Goal: Transaction & Acquisition: Purchase product/service

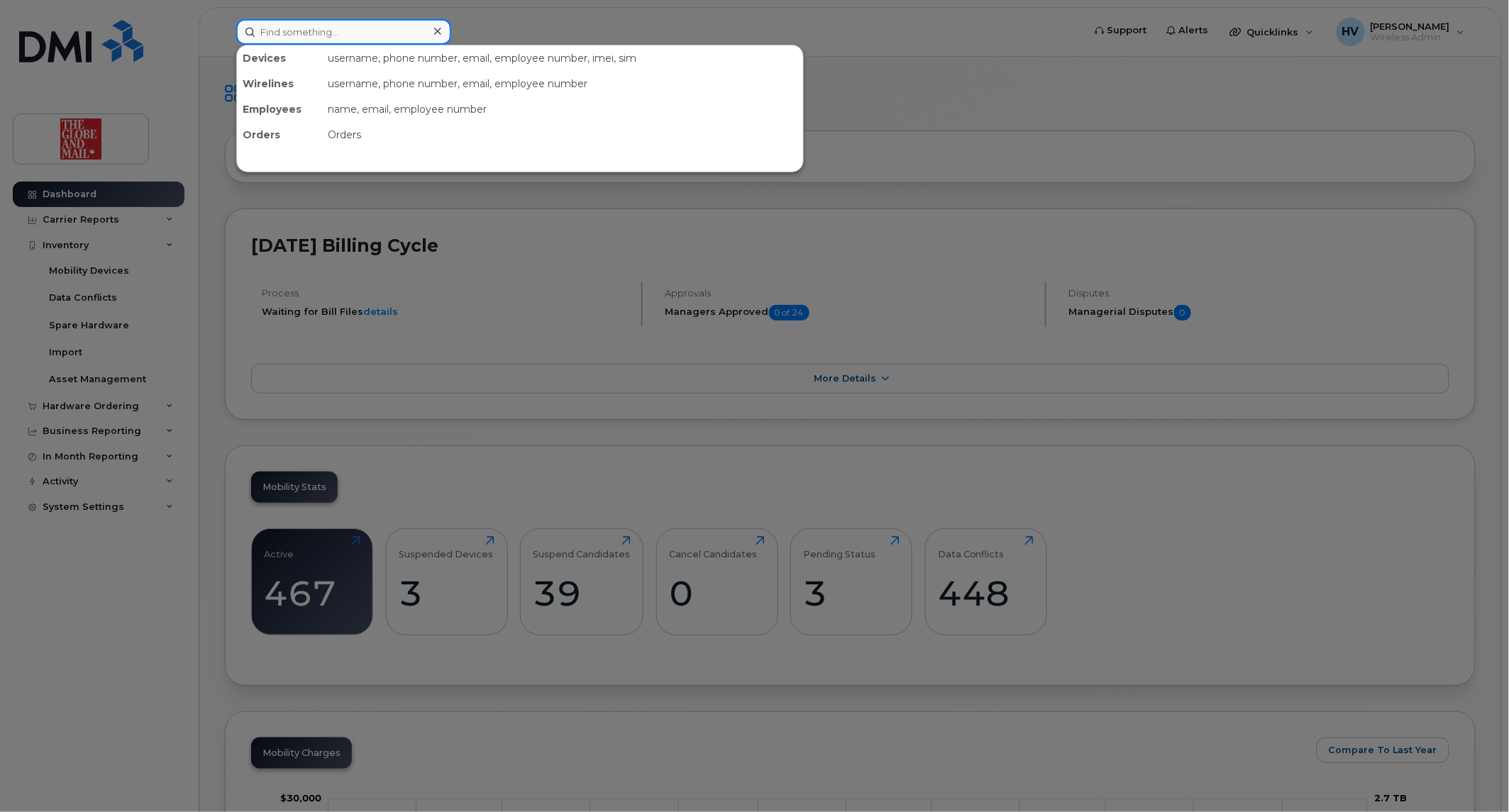
click at [292, 41] on input at bounding box center [343, 32] width 215 height 26
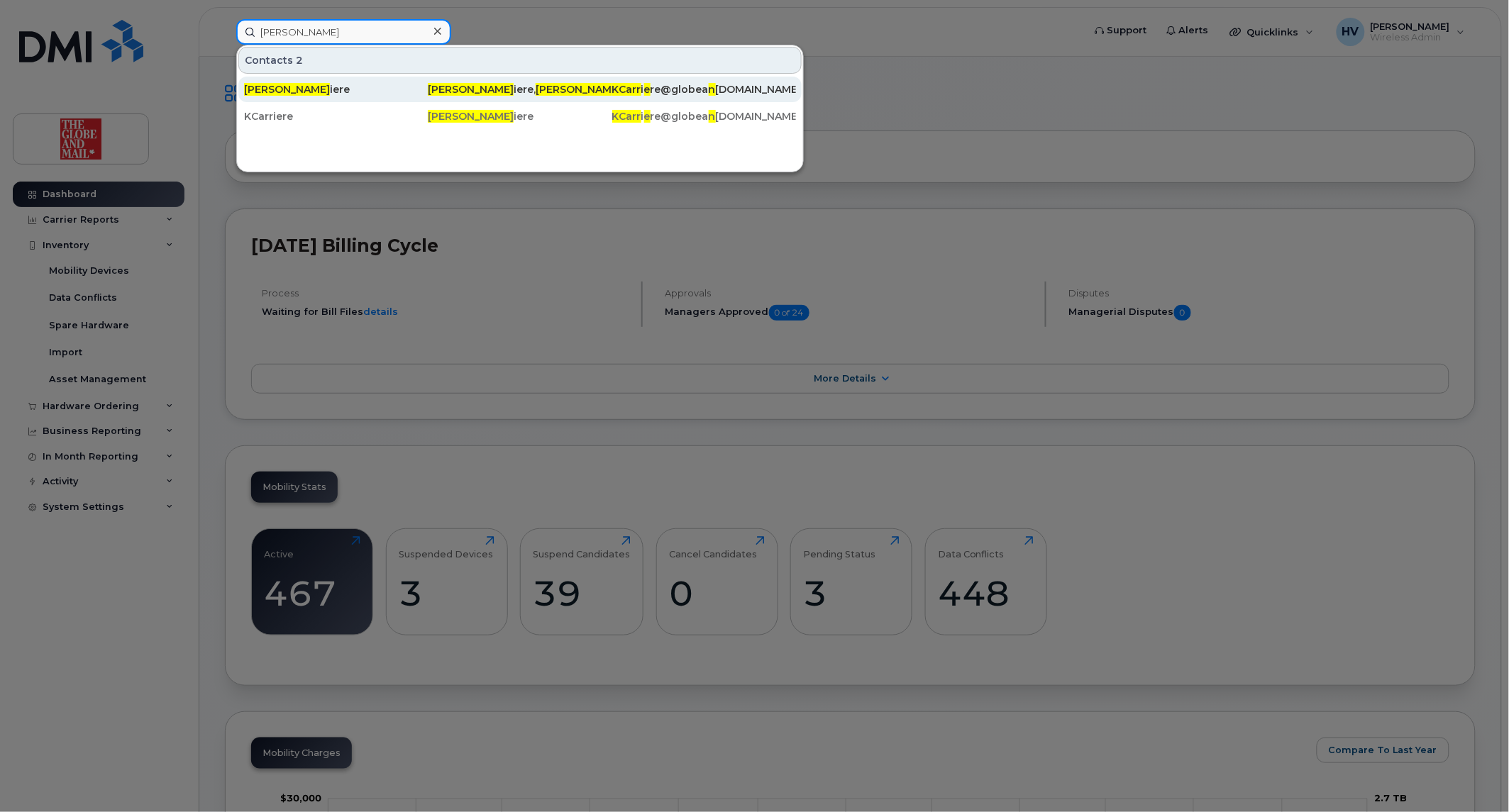
type input "ken carr"
click at [282, 86] on span "Ken Carr" at bounding box center [287, 89] width 86 height 13
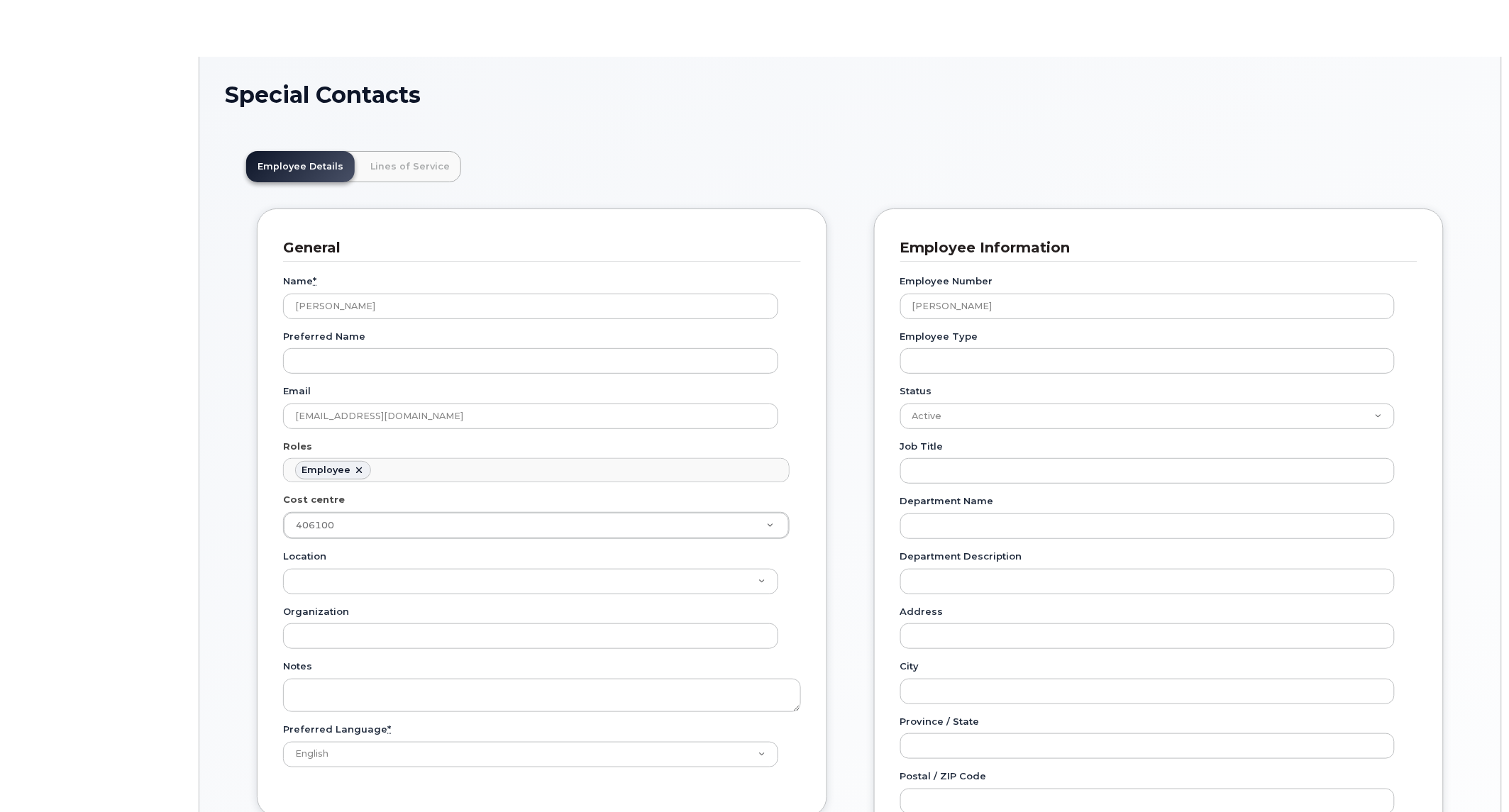
scroll to position [43, 0]
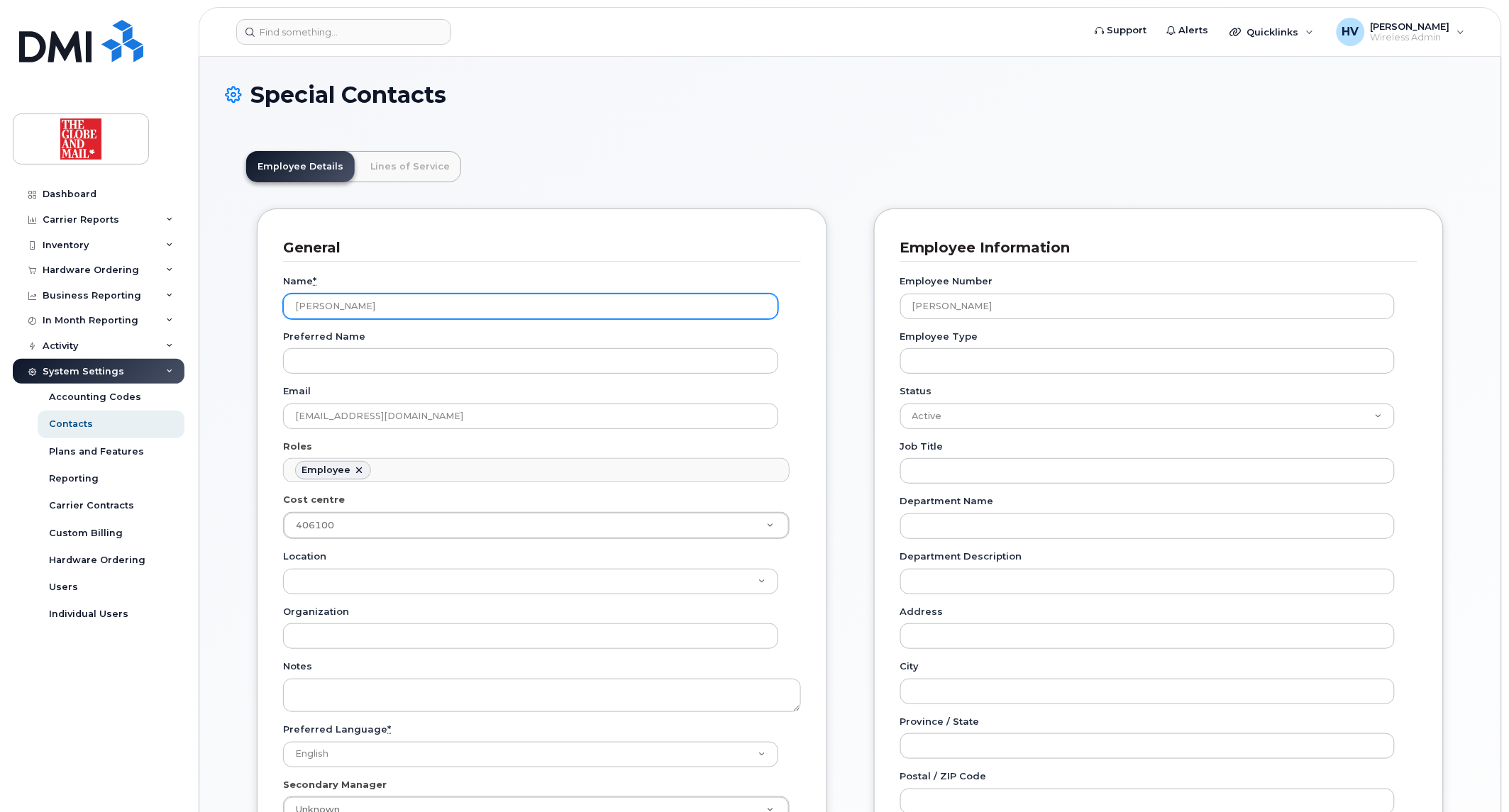
drag, startPoint x: 369, startPoint y: 305, endPoint x: 232, endPoint y: 291, distance: 137.7
click at [232, 291] on div "Employee Details Lines of Service General Name * Carriere, Ken Preferred Name E…" at bounding box center [850, 761] width 1251 height 1262
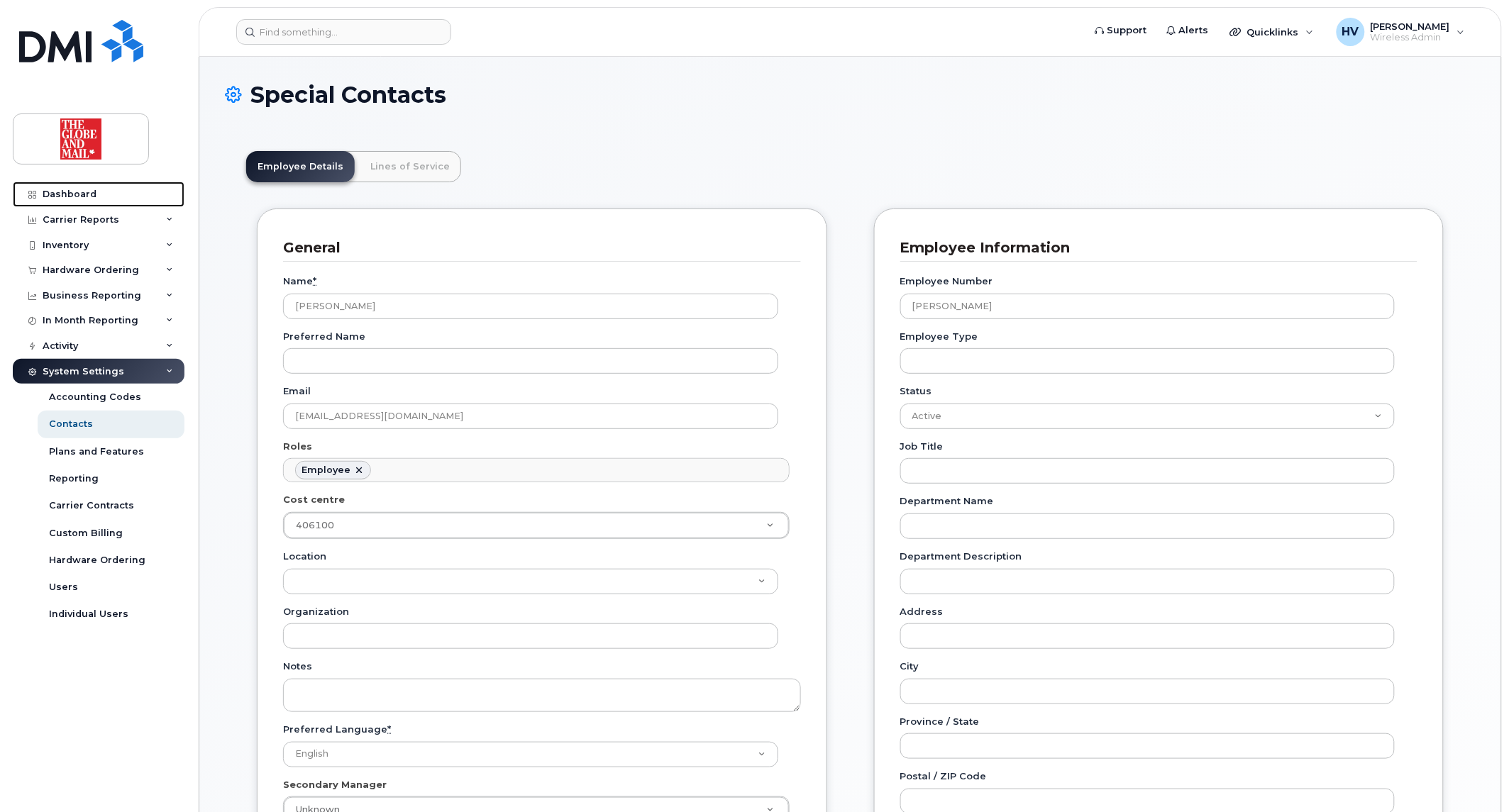
drag, startPoint x: 78, startPoint y: 184, endPoint x: 100, endPoint y: 169, distance: 26.6
click at [79, 182] on link "Dashboard" at bounding box center [98, 194] width 171 height 26
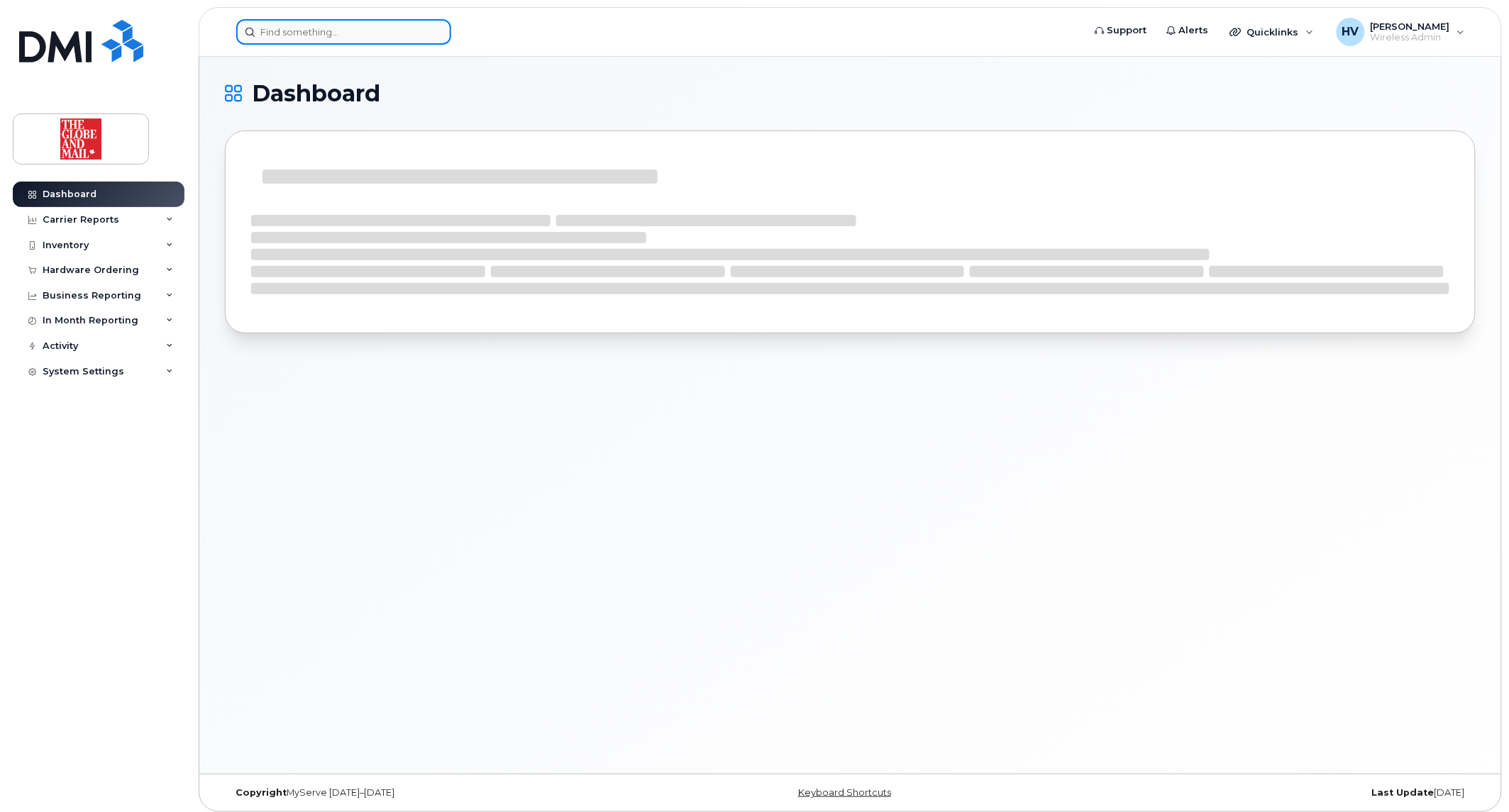
click at [270, 30] on input at bounding box center [343, 32] width 215 height 26
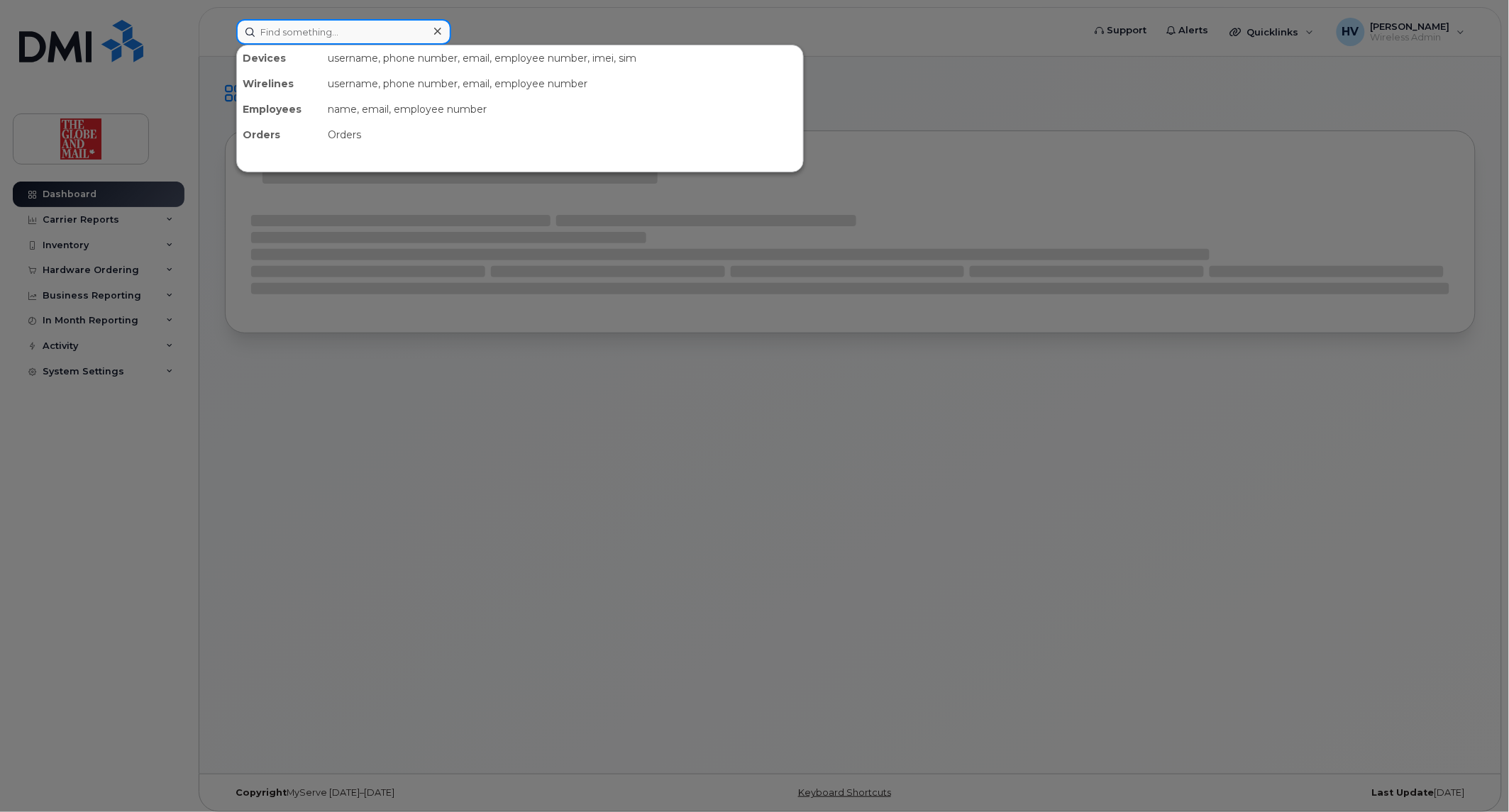
paste input "[PERSON_NAME]"
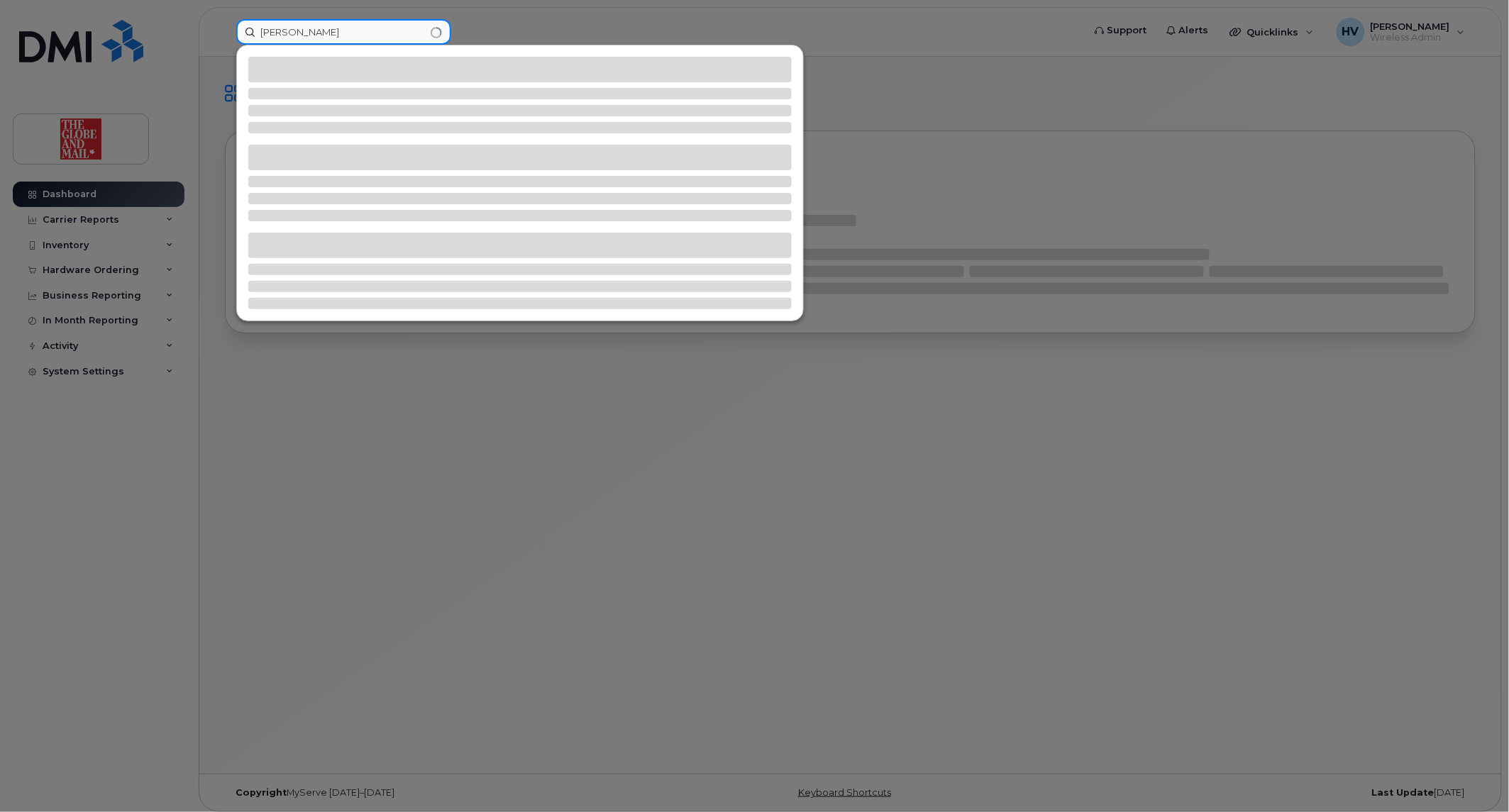
click at [256, 33] on input "[PERSON_NAME]" at bounding box center [343, 32] width 215 height 26
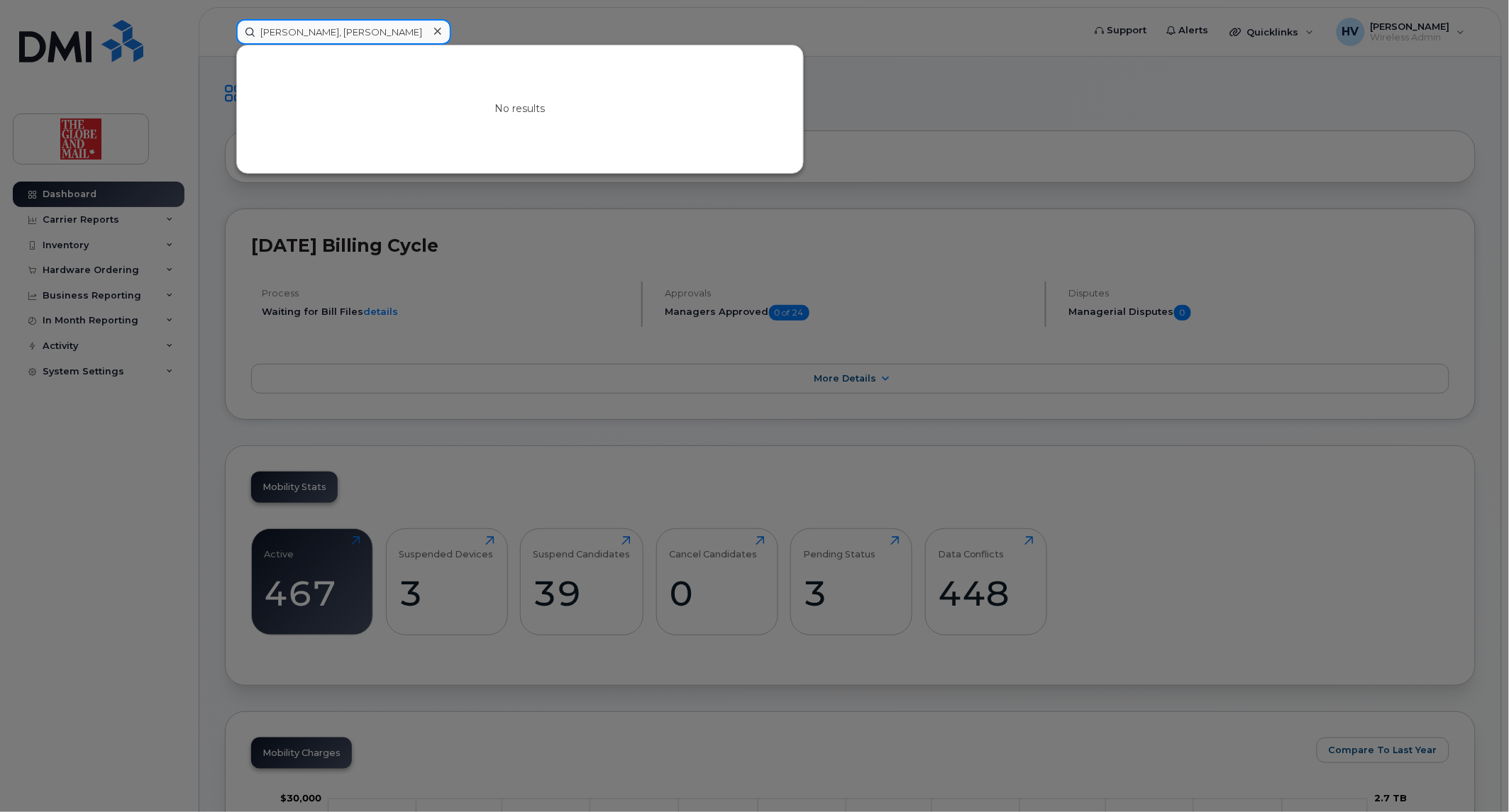
click at [364, 26] on input "ken Carriere, Ken" at bounding box center [343, 32] width 215 height 26
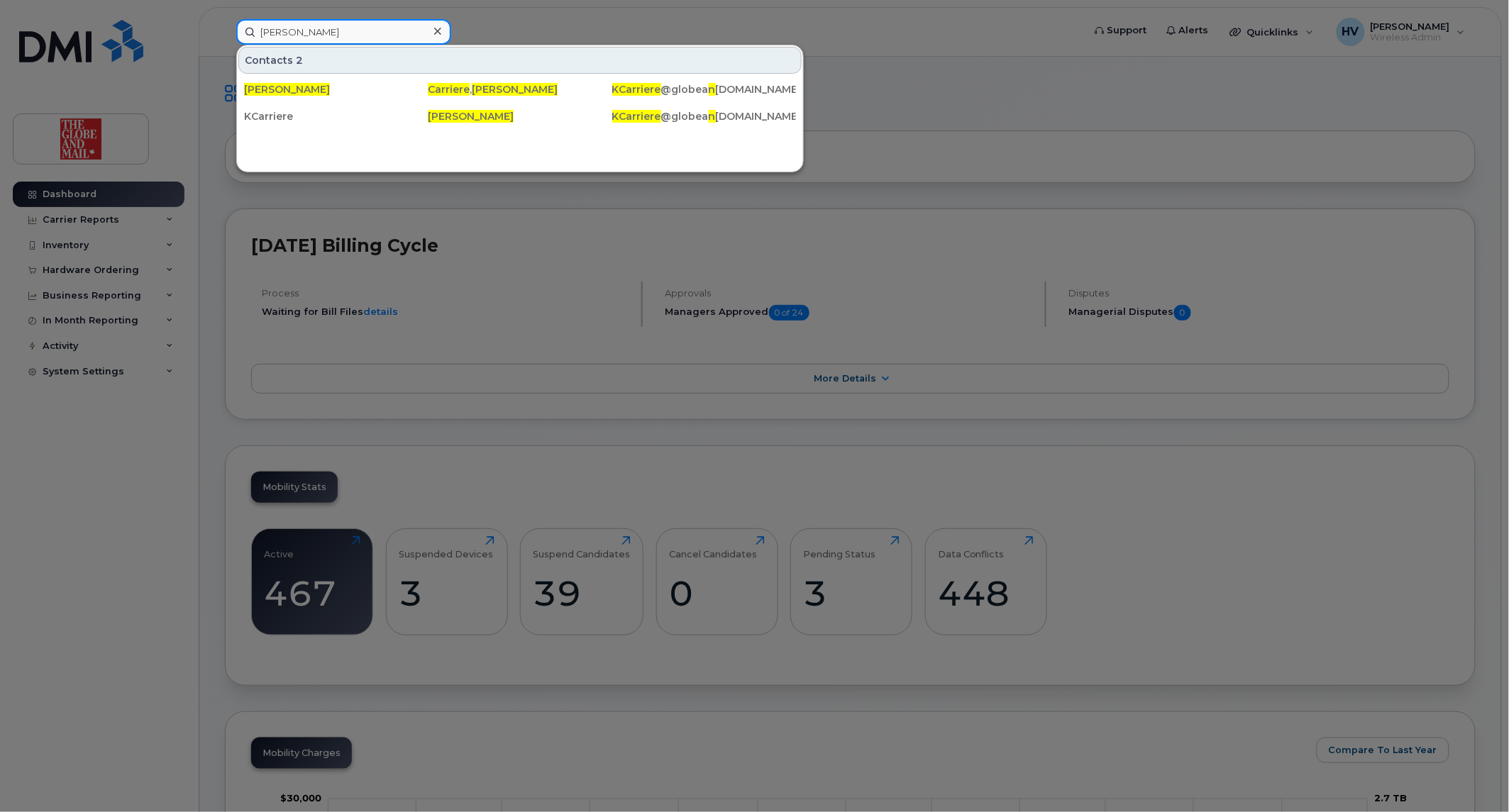
click at [263, 32] on input "ken Carriere" at bounding box center [343, 32] width 215 height 26
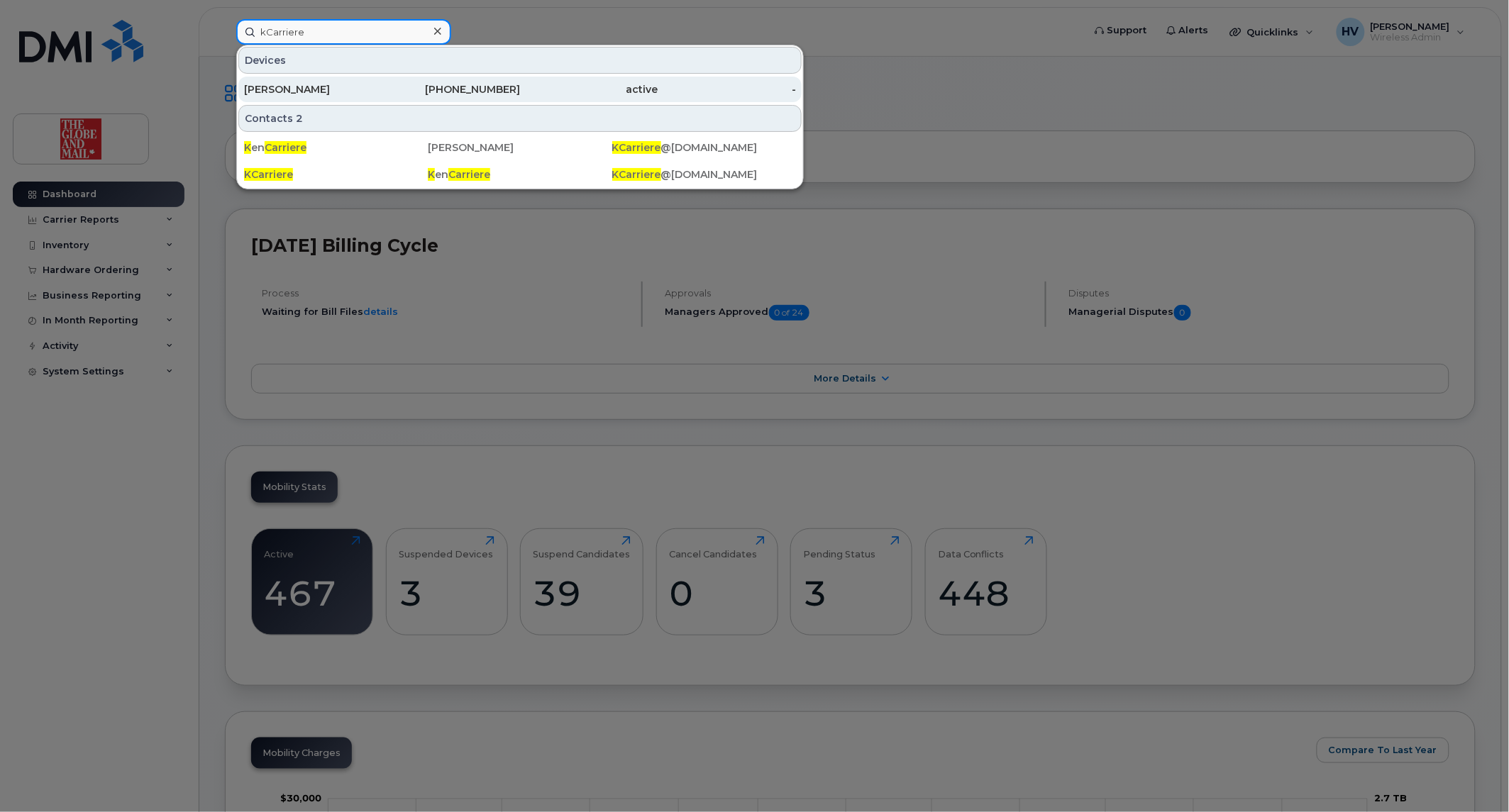
type input "kCarriere"
click at [325, 90] on div "[PERSON_NAME]" at bounding box center [314, 89] width 139 height 14
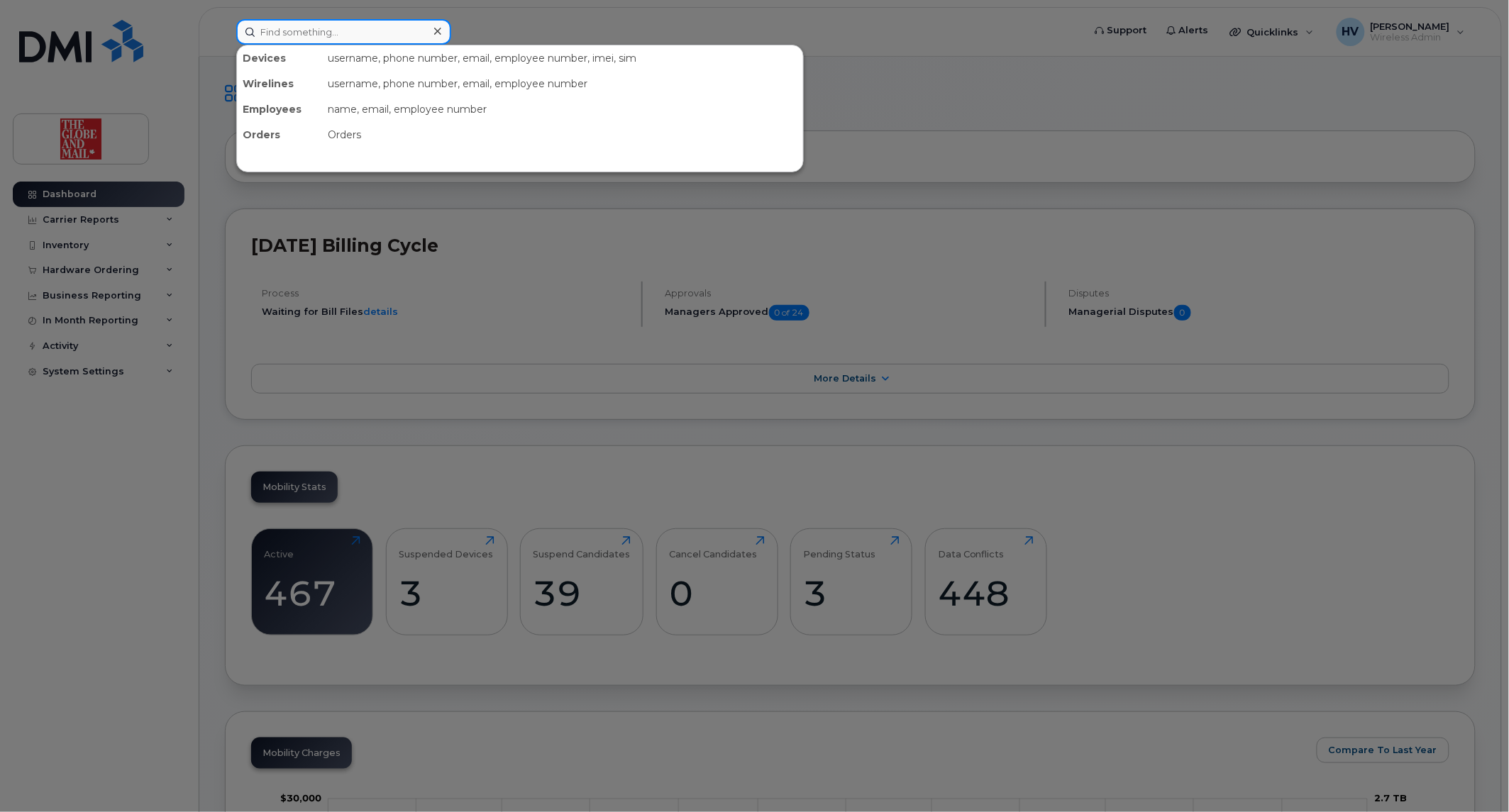
click at [253, 27] on input at bounding box center [343, 32] width 215 height 26
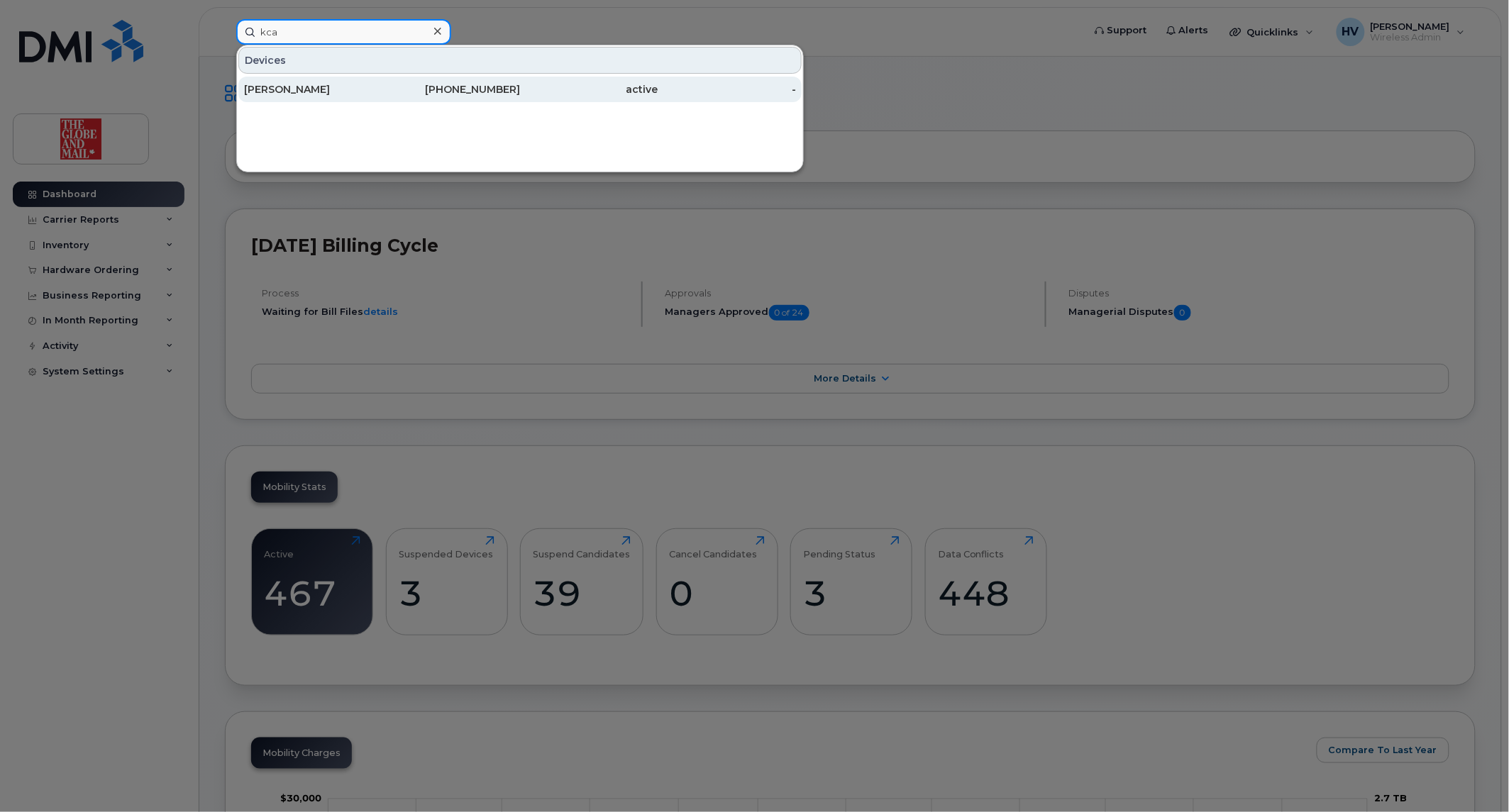
type input "kca"
click at [264, 88] on div "[PERSON_NAME]" at bounding box center [314, 89] width 139 height 14
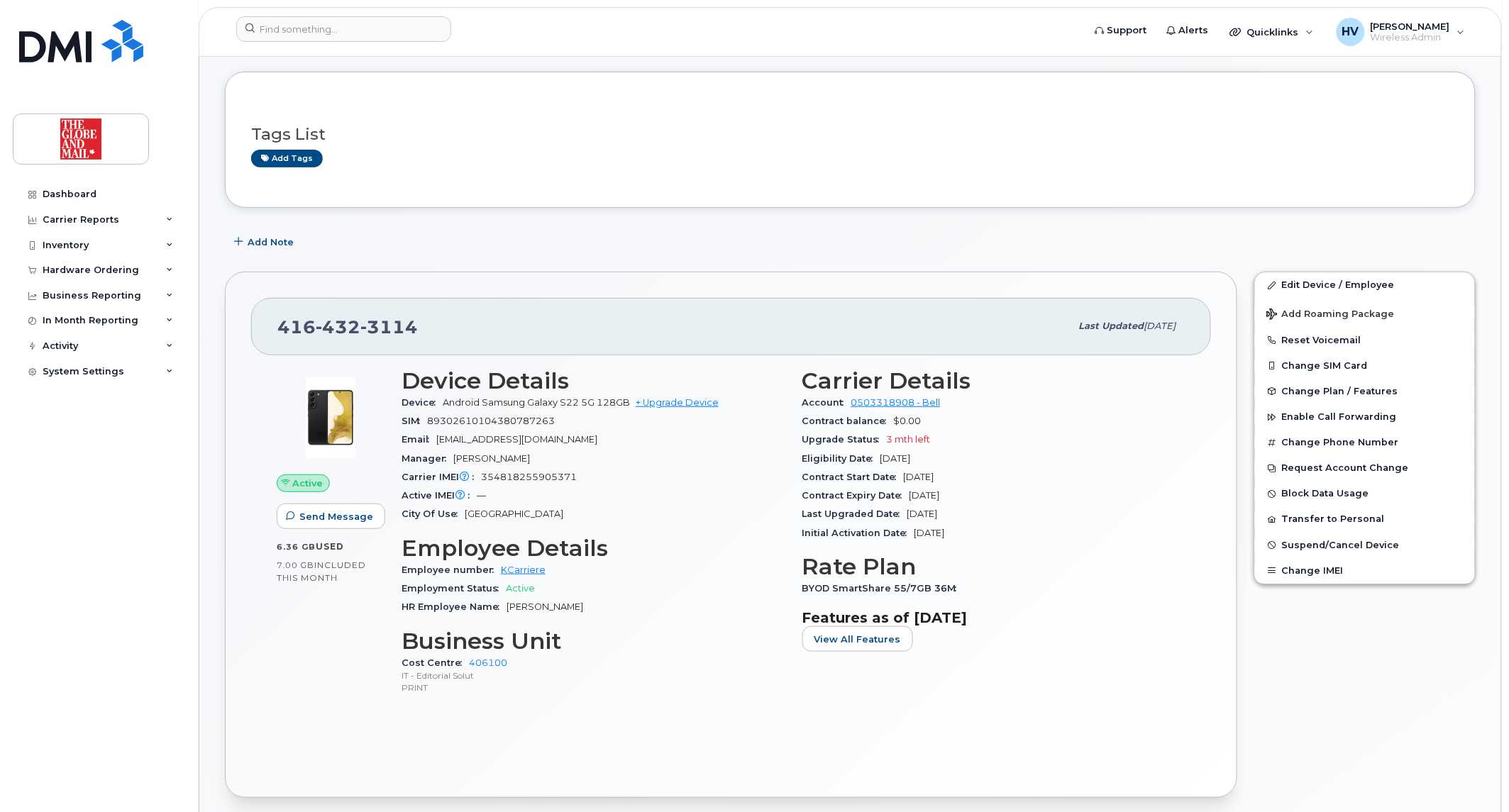
scroll to position [79, 0]
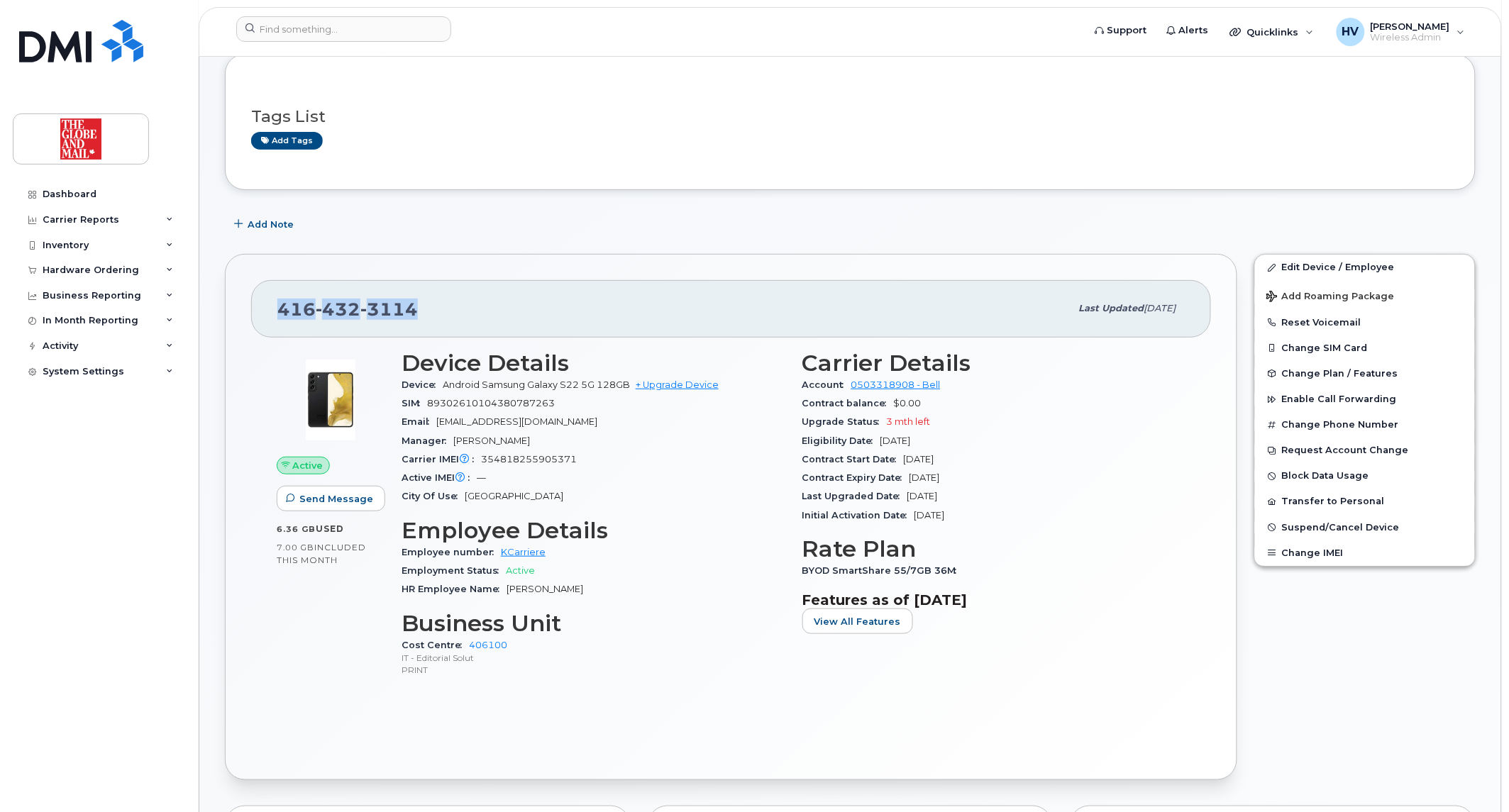
drag, startPoint x: 277, startPoint y: 309, endPoint x: 420, endPoint y: 308, distance: 143.0
click at [420, 308] on div "416 432 3114" at bounding box center [673, 309] width 793 height 30
copy span "416 432 3114"
click at [695, 381] on link "+ Upgrade Device" at bounding box center [677, 384] width 83 height 11
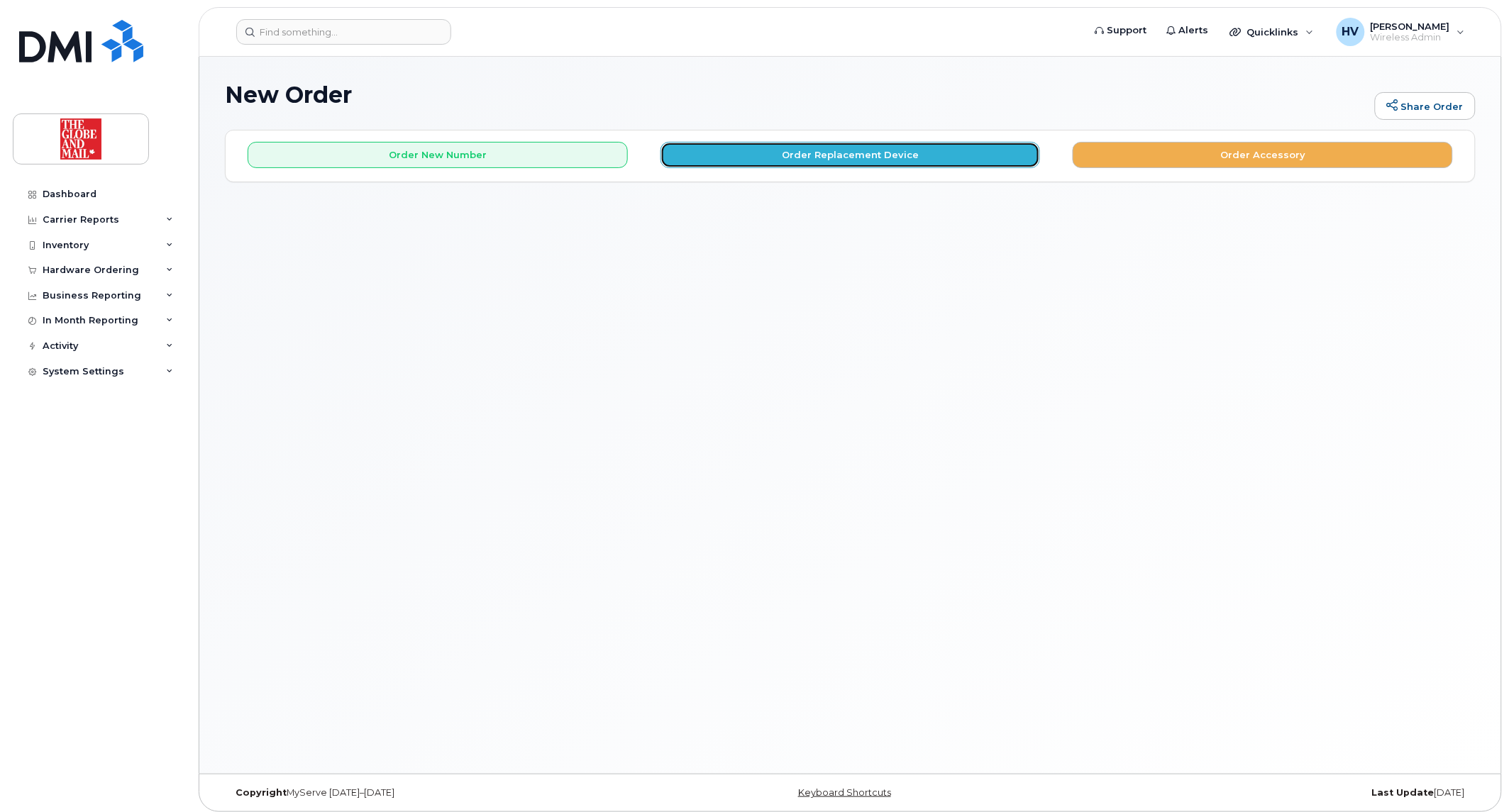
click at [854, 158] on button "Order Replacement Device" at bounding box center [850, 154] width 380 height 27
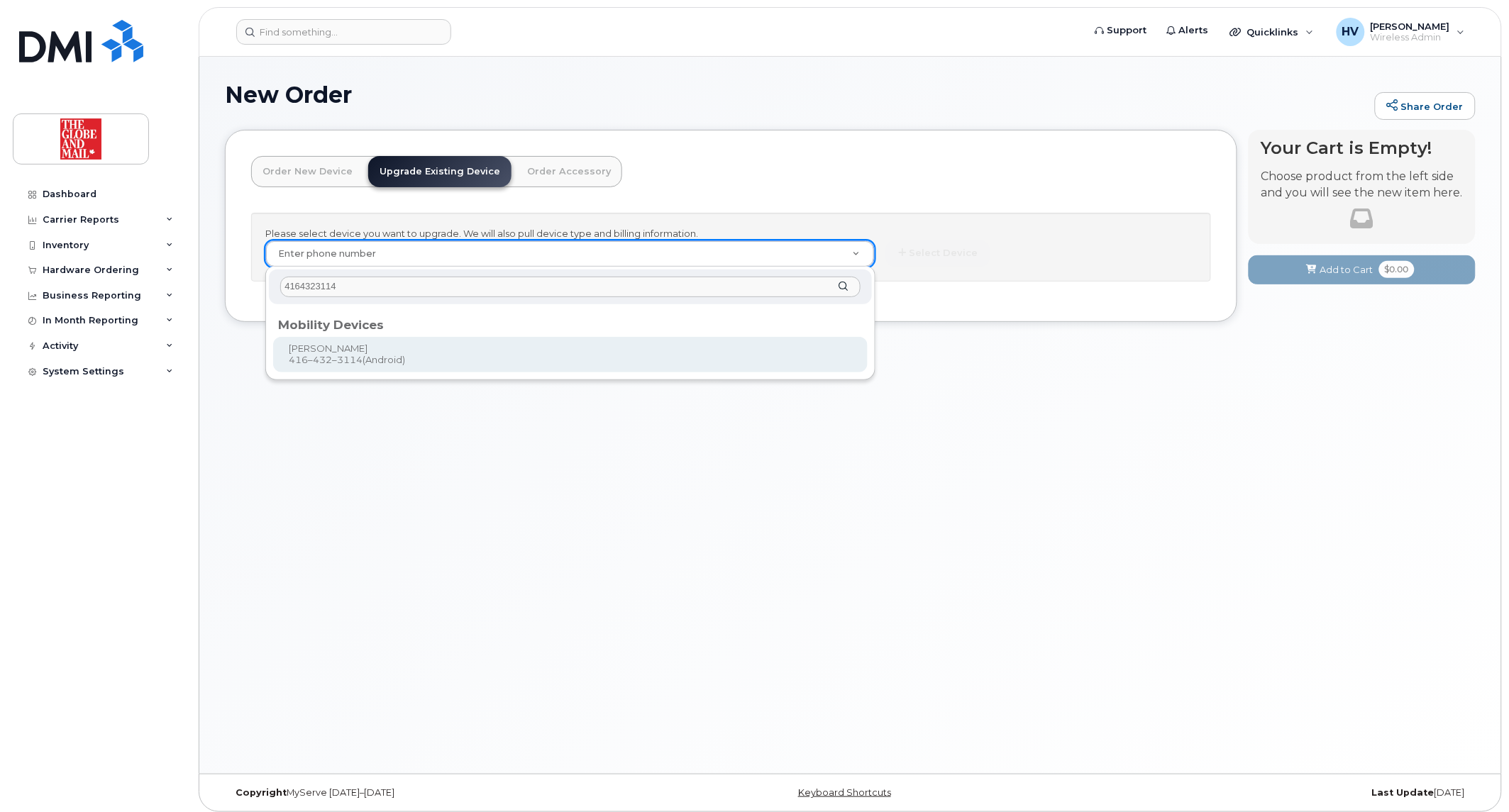
type input "4164323114"
type input "243722"
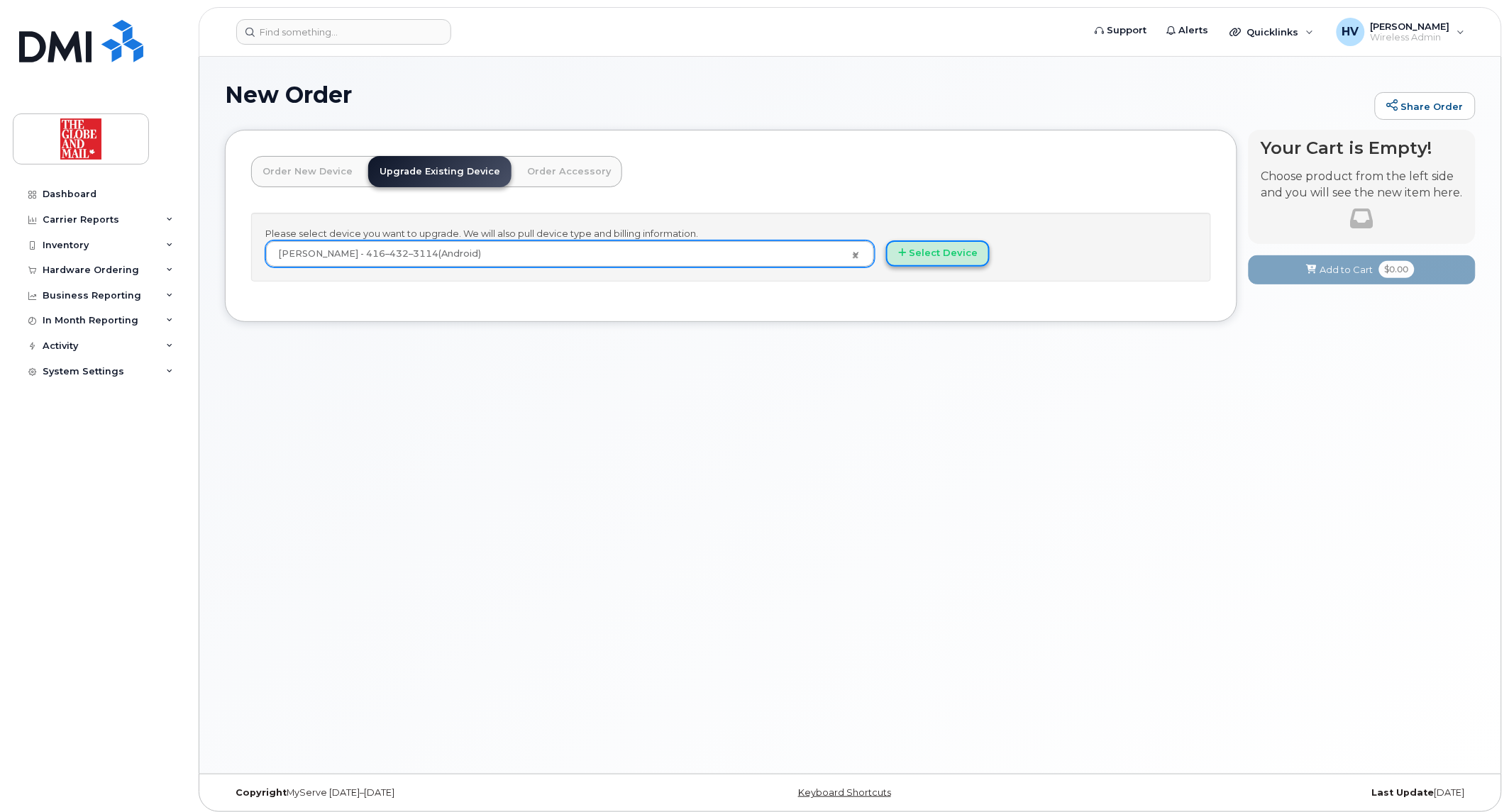
click at [918, 246] on button "Select Device" at bounding box center [937, 253] width 104 height 27
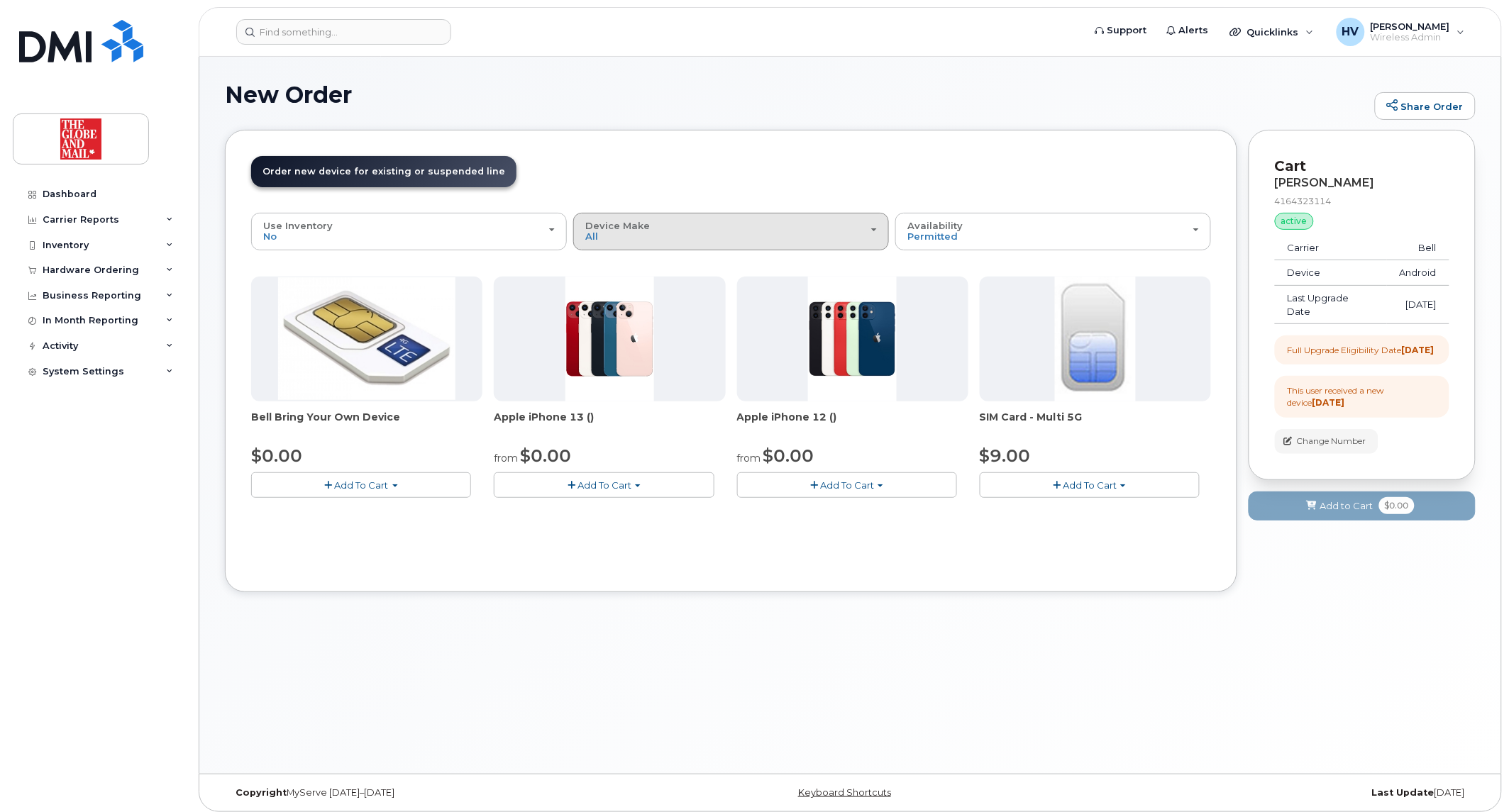
click at [876, 229] on span "button" at bounding box center [874, 229] width 6 height 3
click at [613, 266] on div "All" at bounding box center [731, 263] width 309 height 17
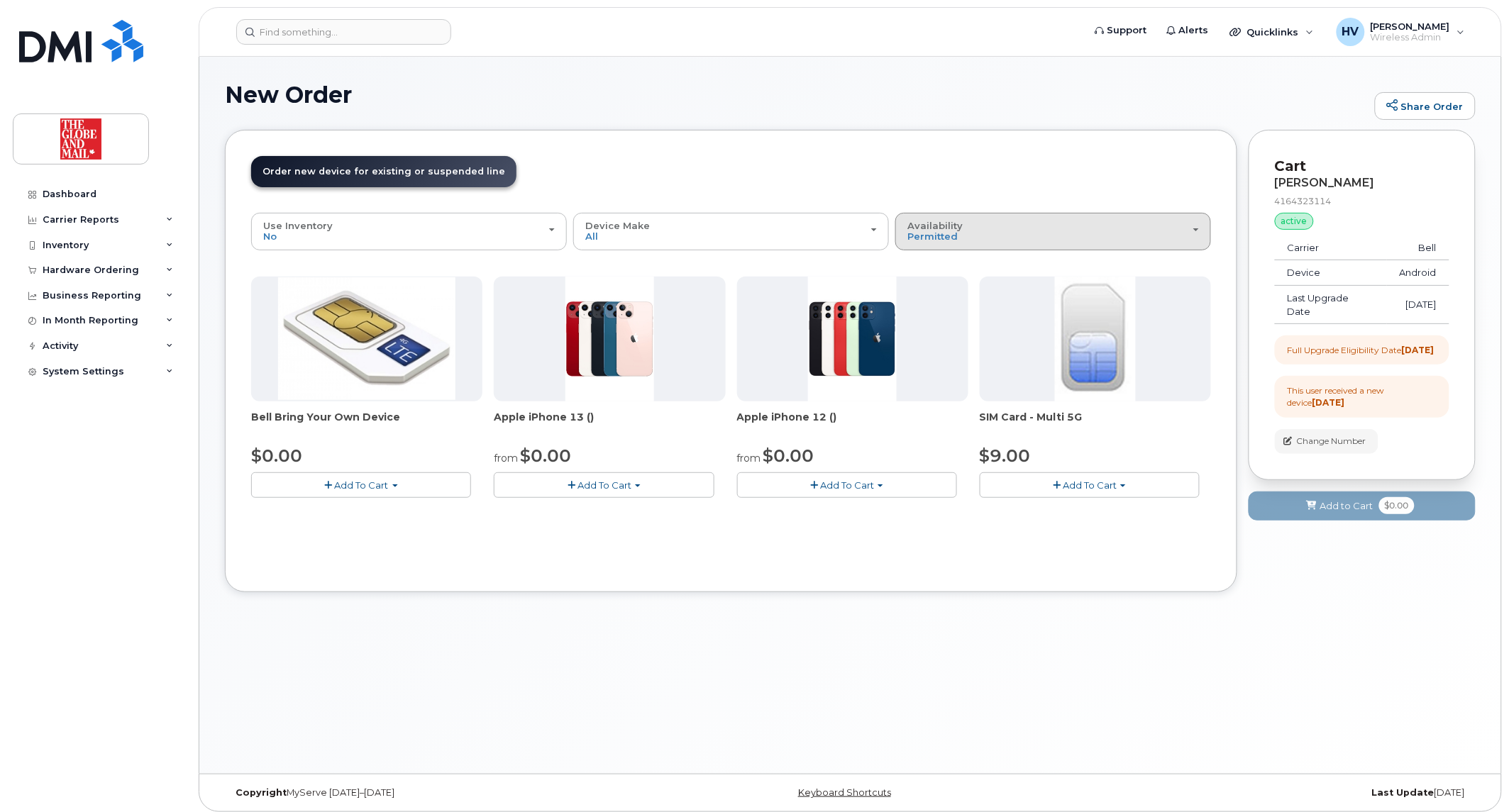
click at [1032, 232] on div "Availability Permitted All" at bounding box center [1053, 231] width 292 height 22
click at [925, 287] on label "All" at bounding box center [913, 287] width 30 height 17
click at [0, 0] on input "All" at bounding box center [0, 0] width 0 height 0
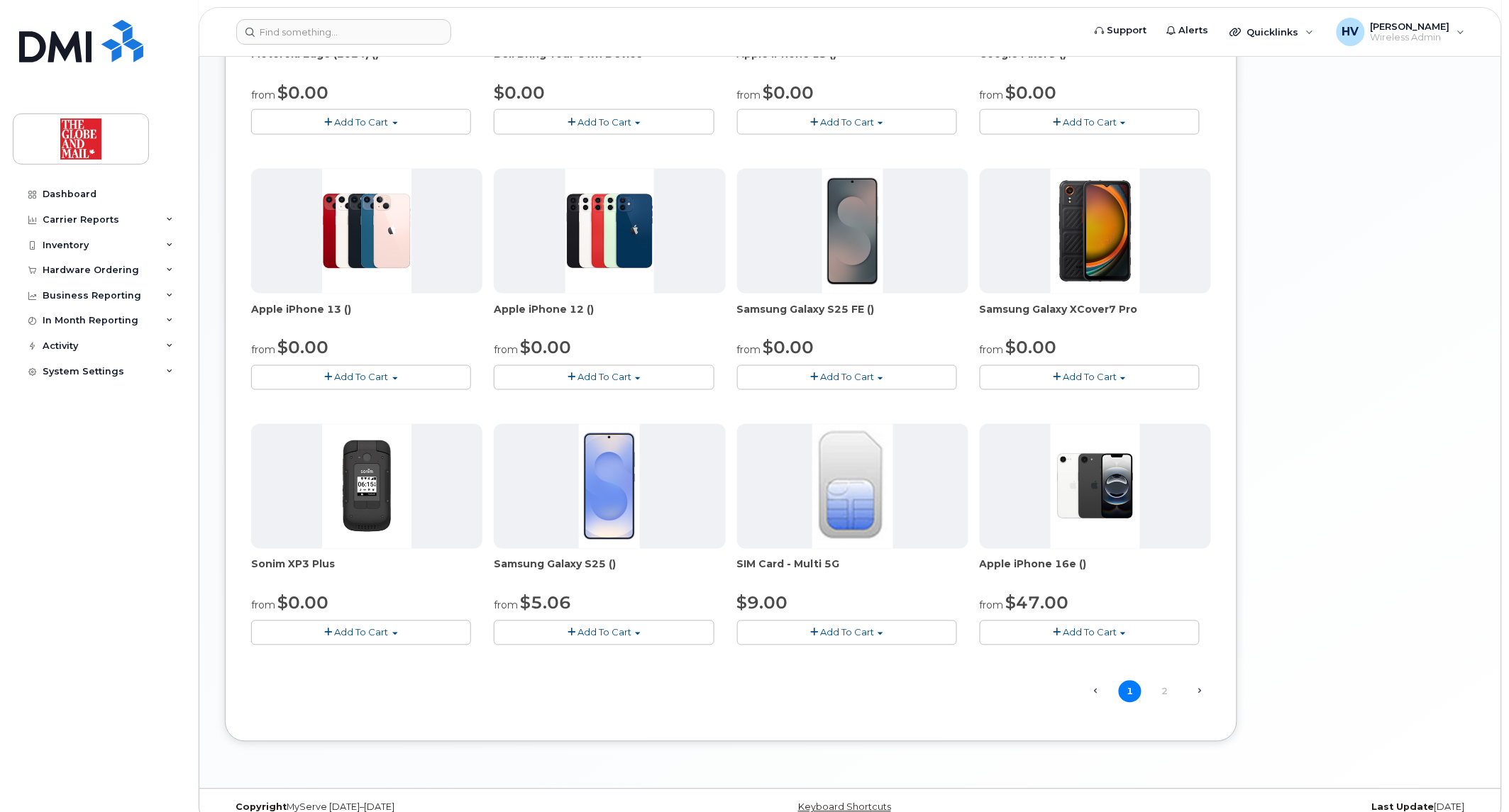
scroll to position [629, 0]
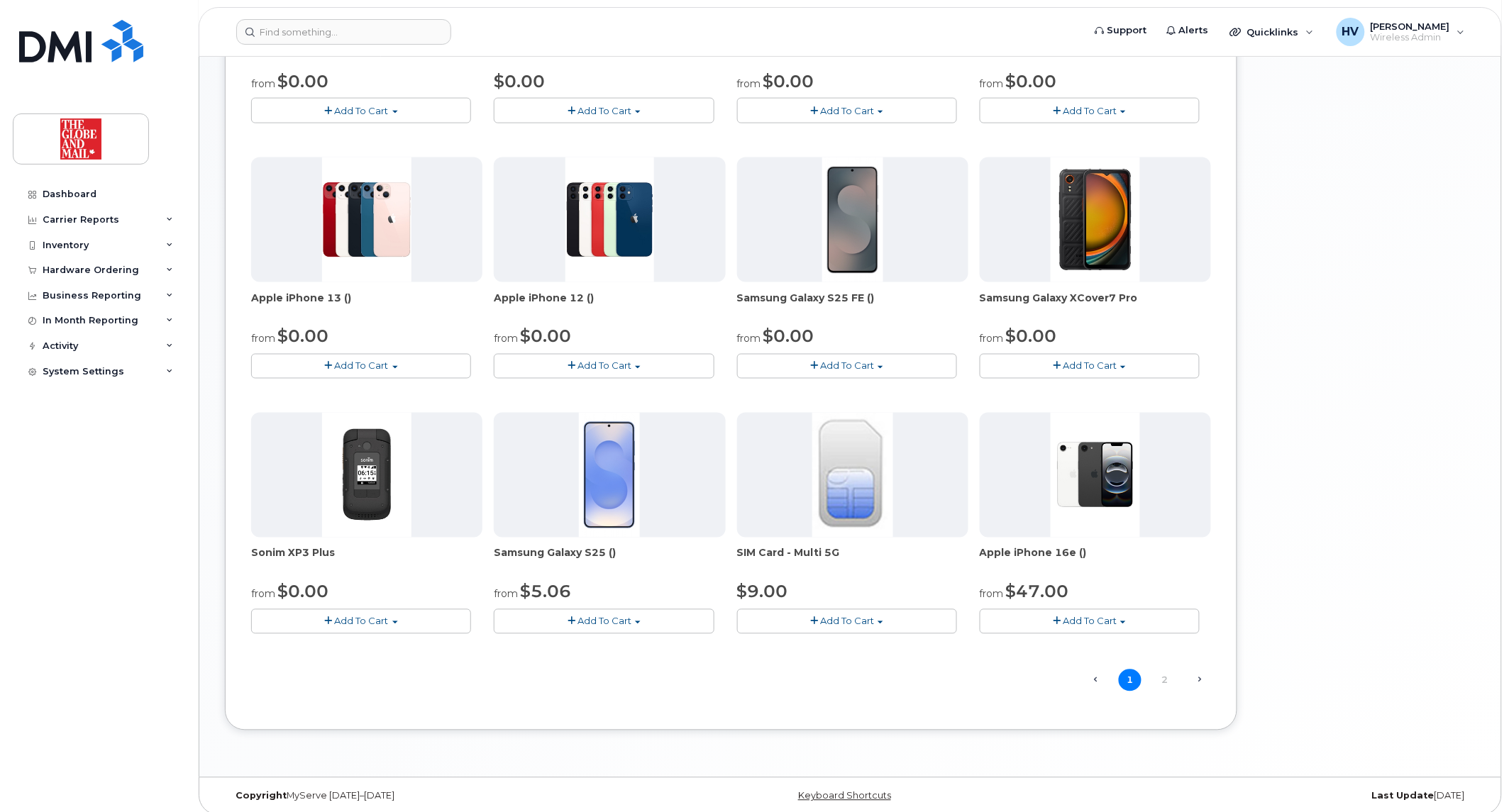
click at [833, 360] on span "Add To Cart" at bounding box center [847, 365] width 53 height 11
click at [830, 386] on link "$0.00 - 3 year term - voice & data plan (128GB)" at bounding box center [890, 393] width 300 height 18
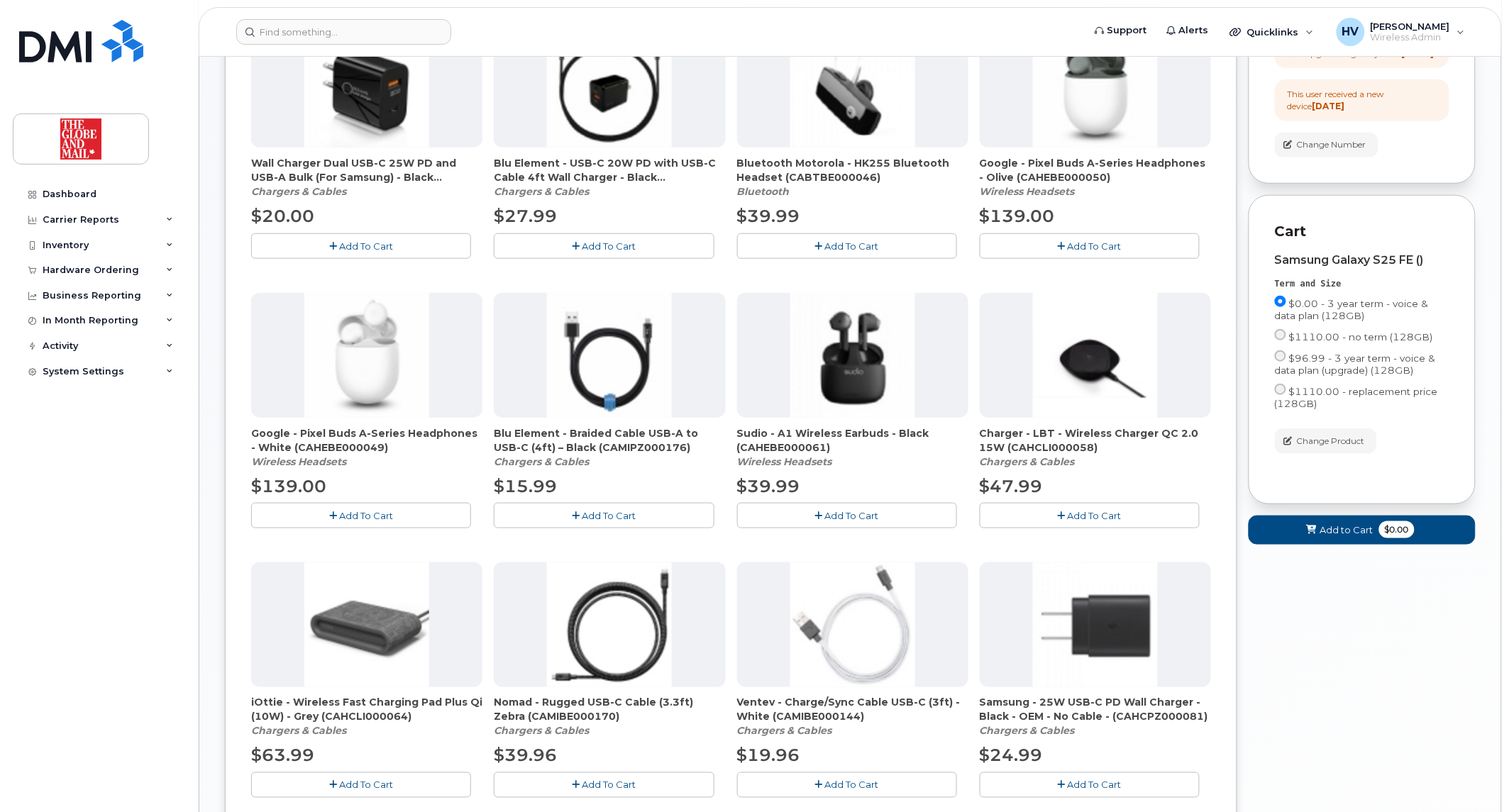
scroll to position [157, 0]
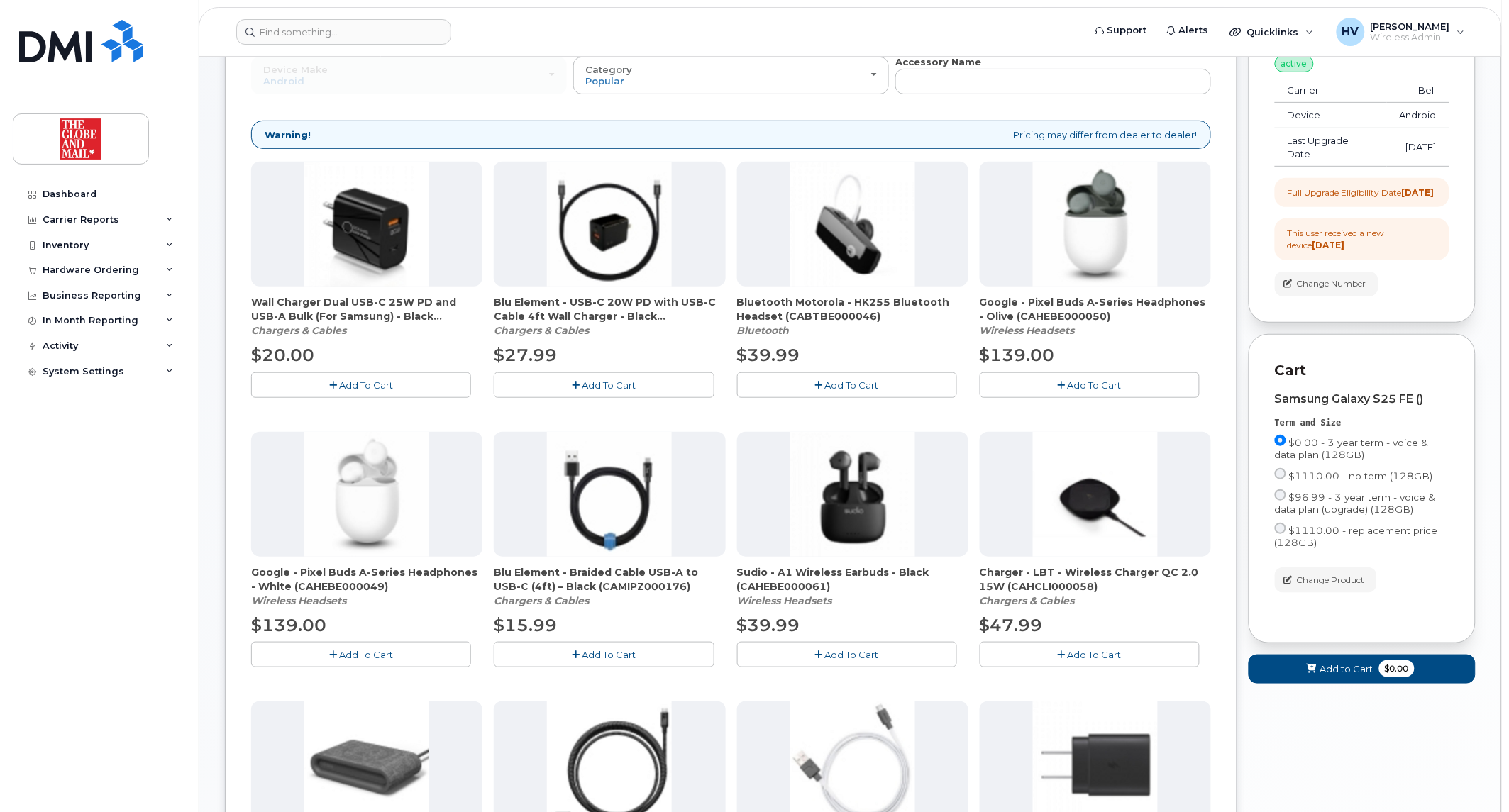
click at [369, 384] on span "Add To Cart" at bounding box center [366, 384] width 53 height 11
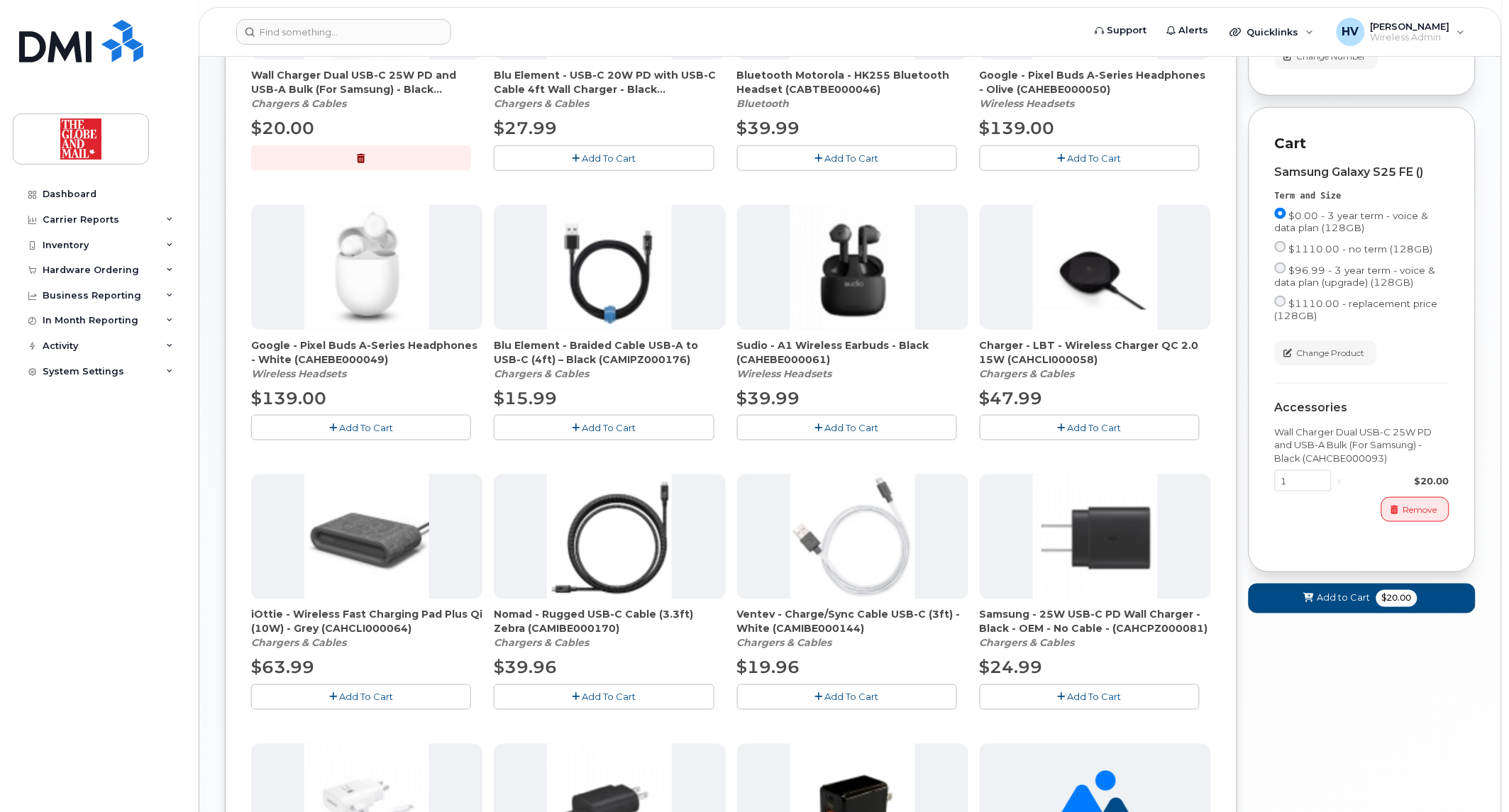
scroll to position [394, 0]
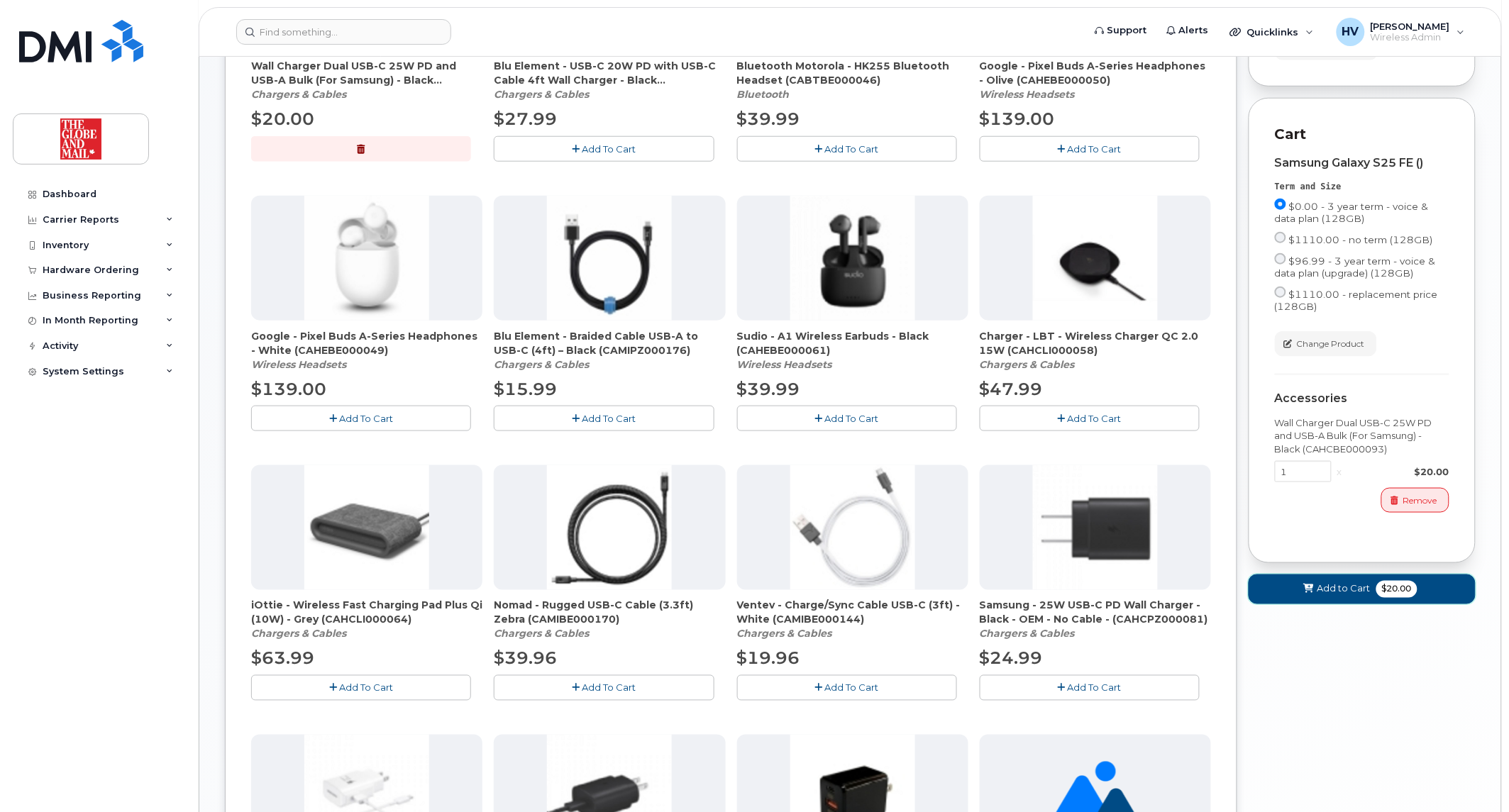
click at [1332, 595] on span "Add to Cart" at bounding box center [1344, 588] width 53 height 14
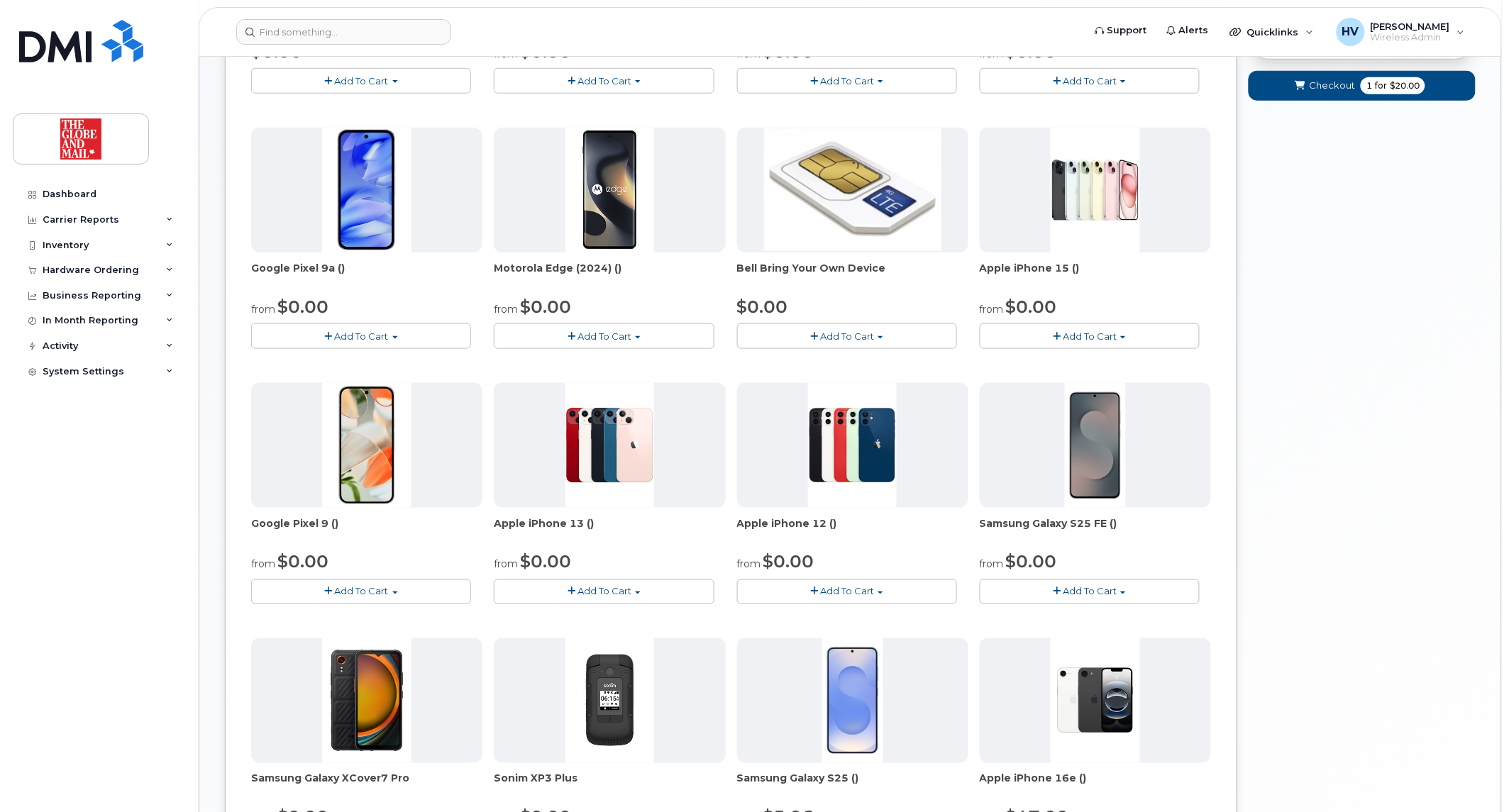
scroll to position [89, 0]
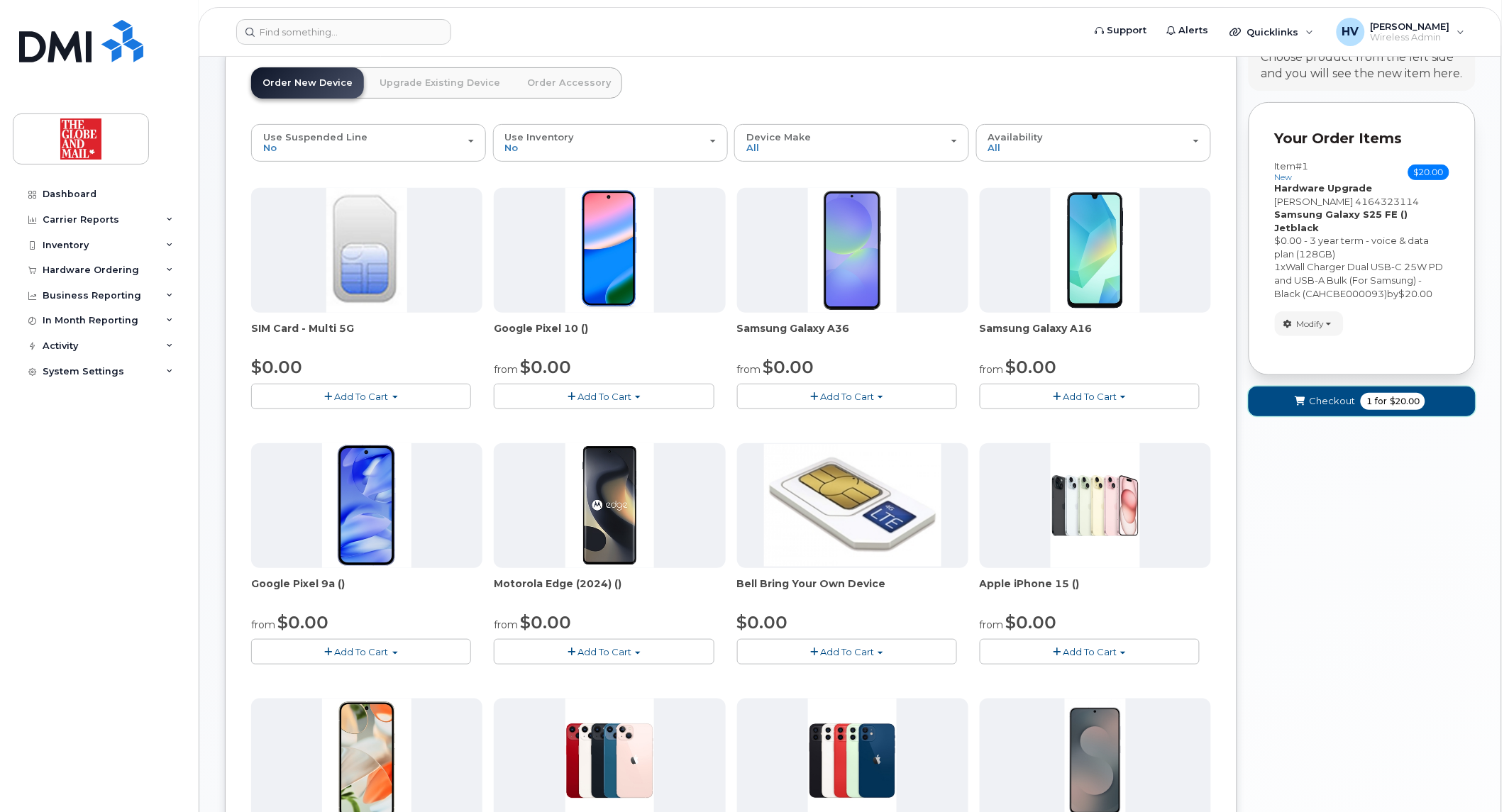
click at [1325, 395] on span "Checkout" at bounding box center [1331, 402] width 47 height 14
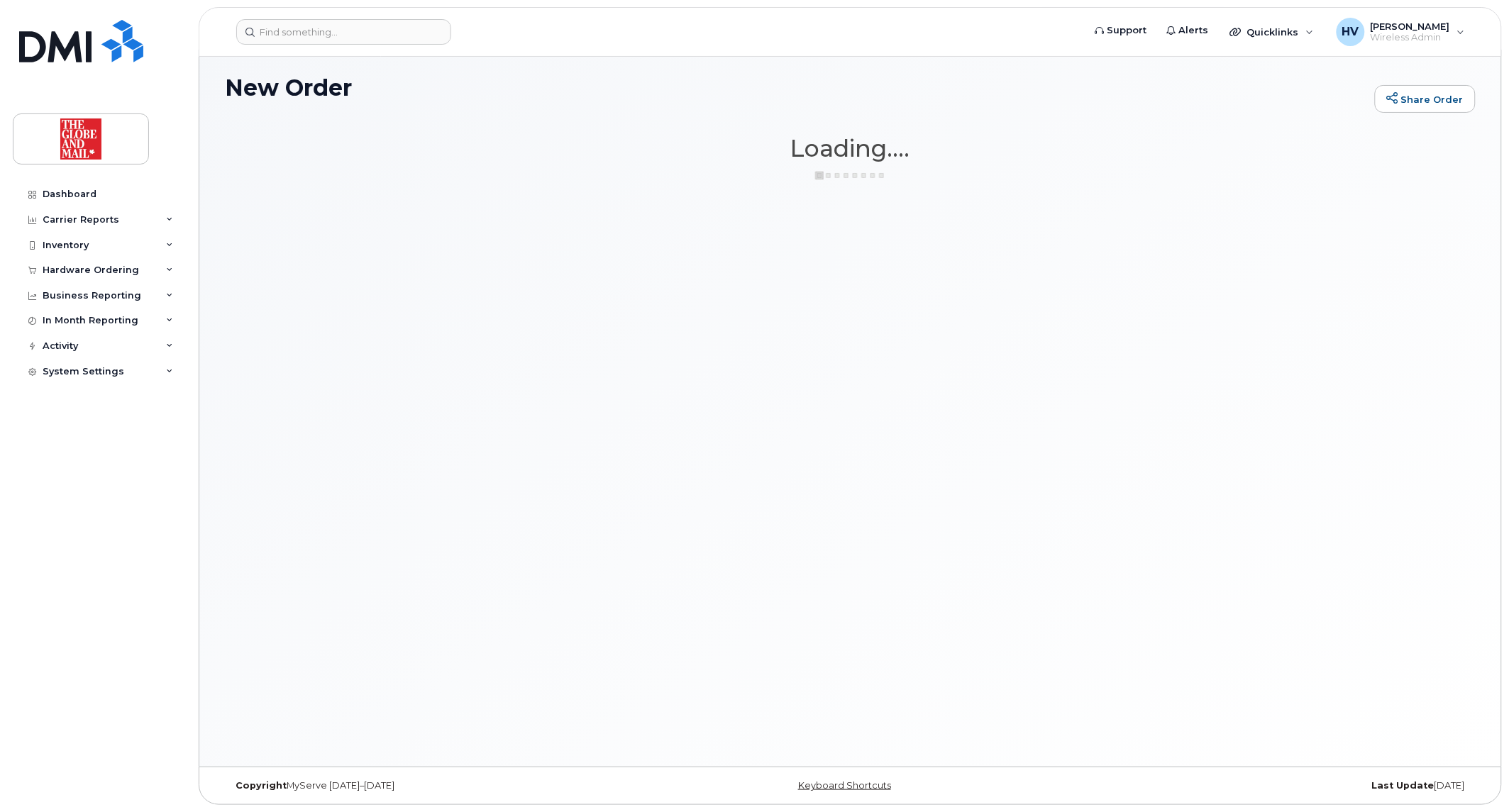
scroll to position [7, 0]
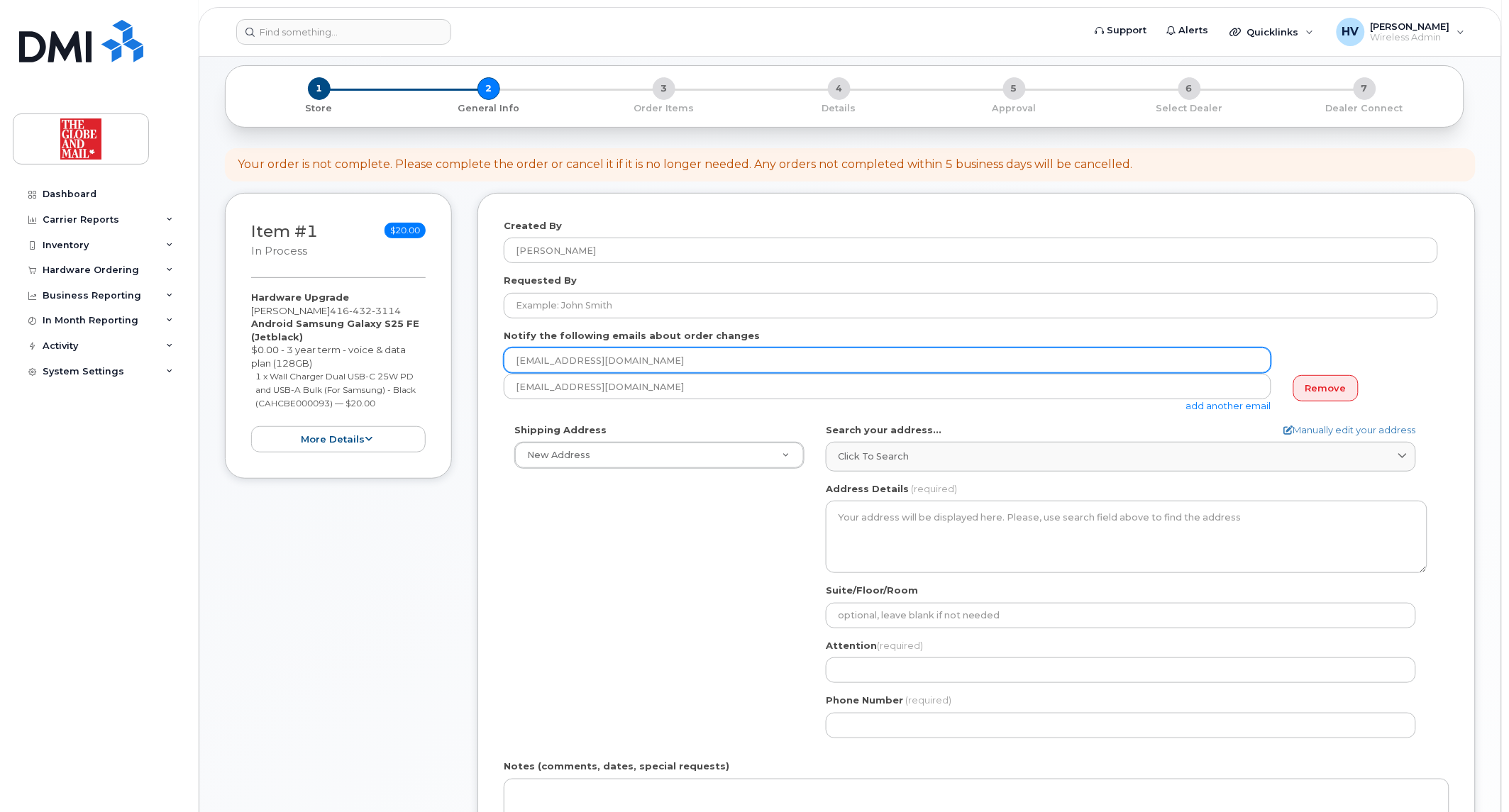
scroll to position [157, 0]
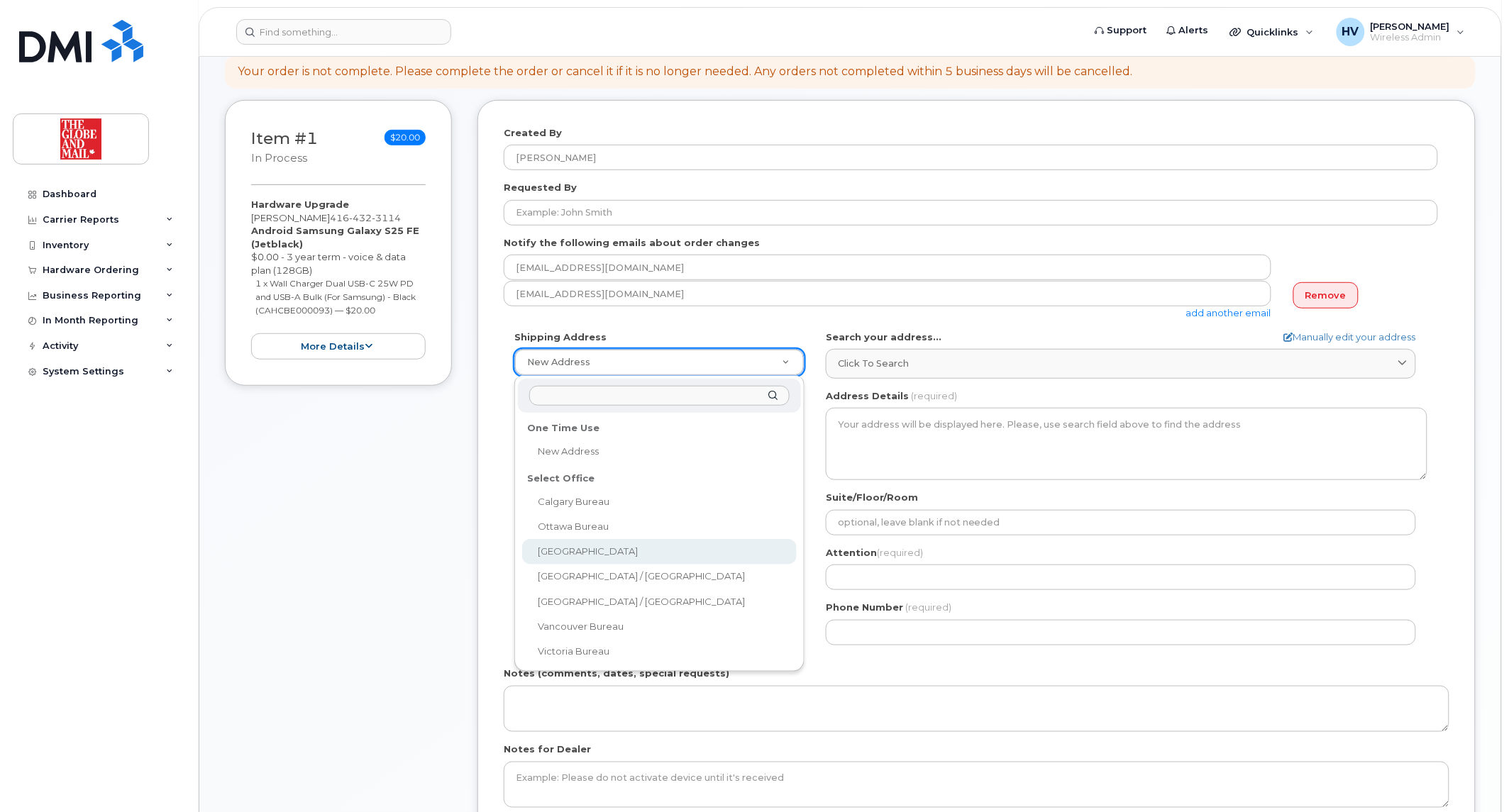
drag, startPoint x: 554, startPoint y: 539, endPoint x: 662, endPoint y: 496, distance: 116.2
select select
type textarea "351 King St E. Toronto Ontario M5A 1L1"
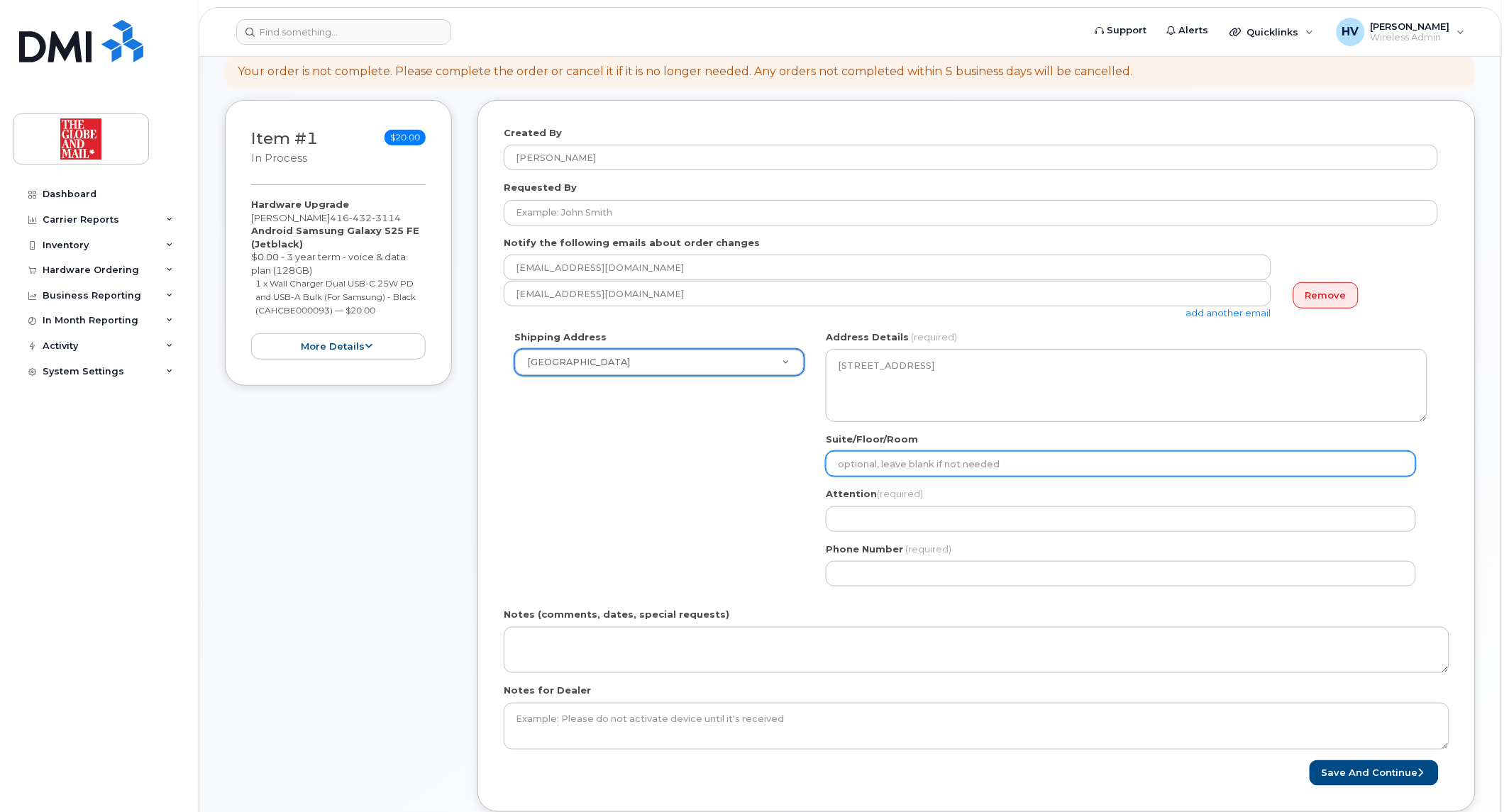
click at [891, 464] on input "Suite/Floor/Room" at bounding box center [1120, 464] width 590 height 26
type input "16"
select select
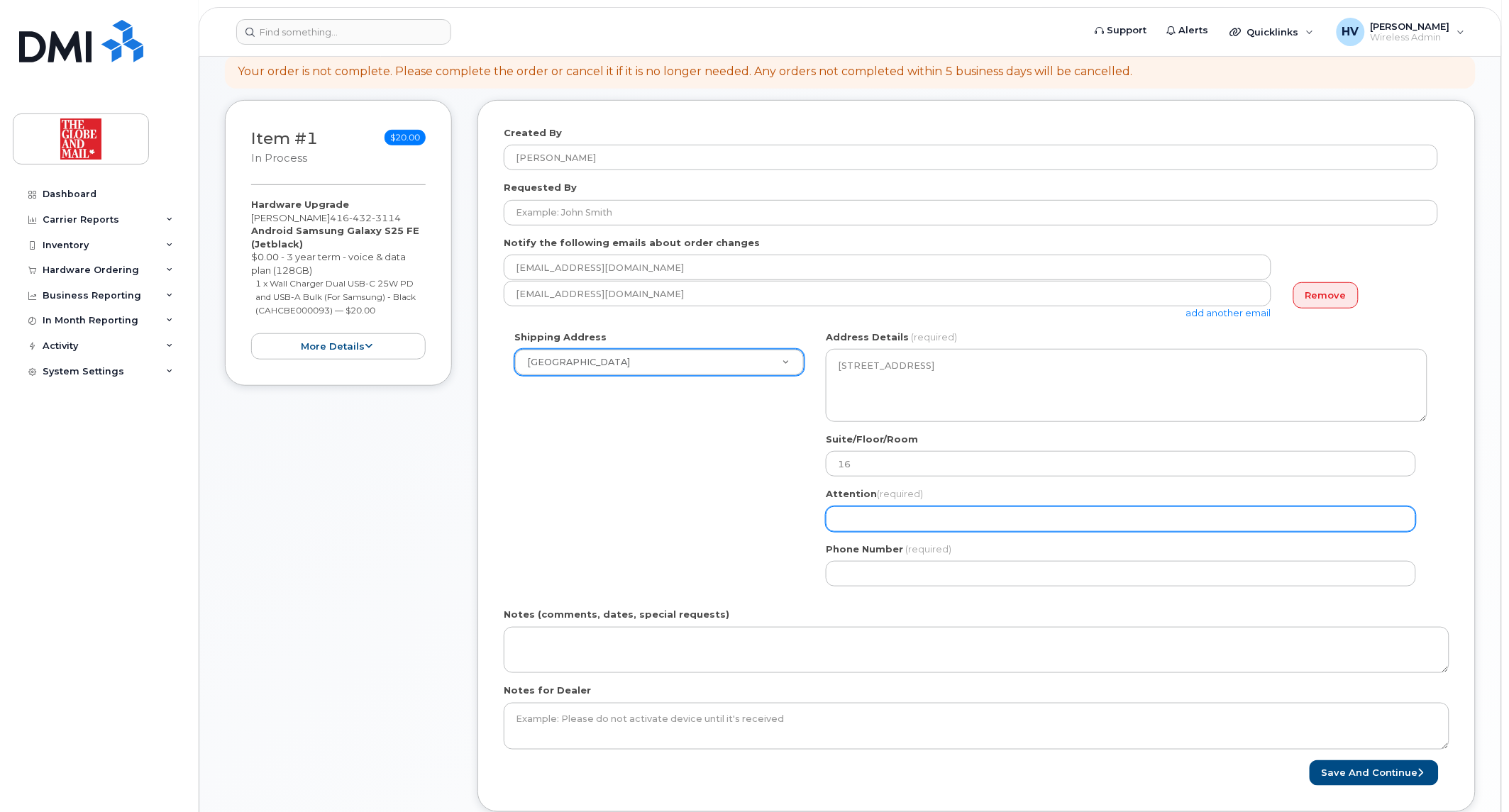
click at [905, 518] on input "Attention (required)" at bounding box center [1120, 519] width 590 height 26
type input "[EMAIL_ADDRESS][DOMAIN_NAME]"
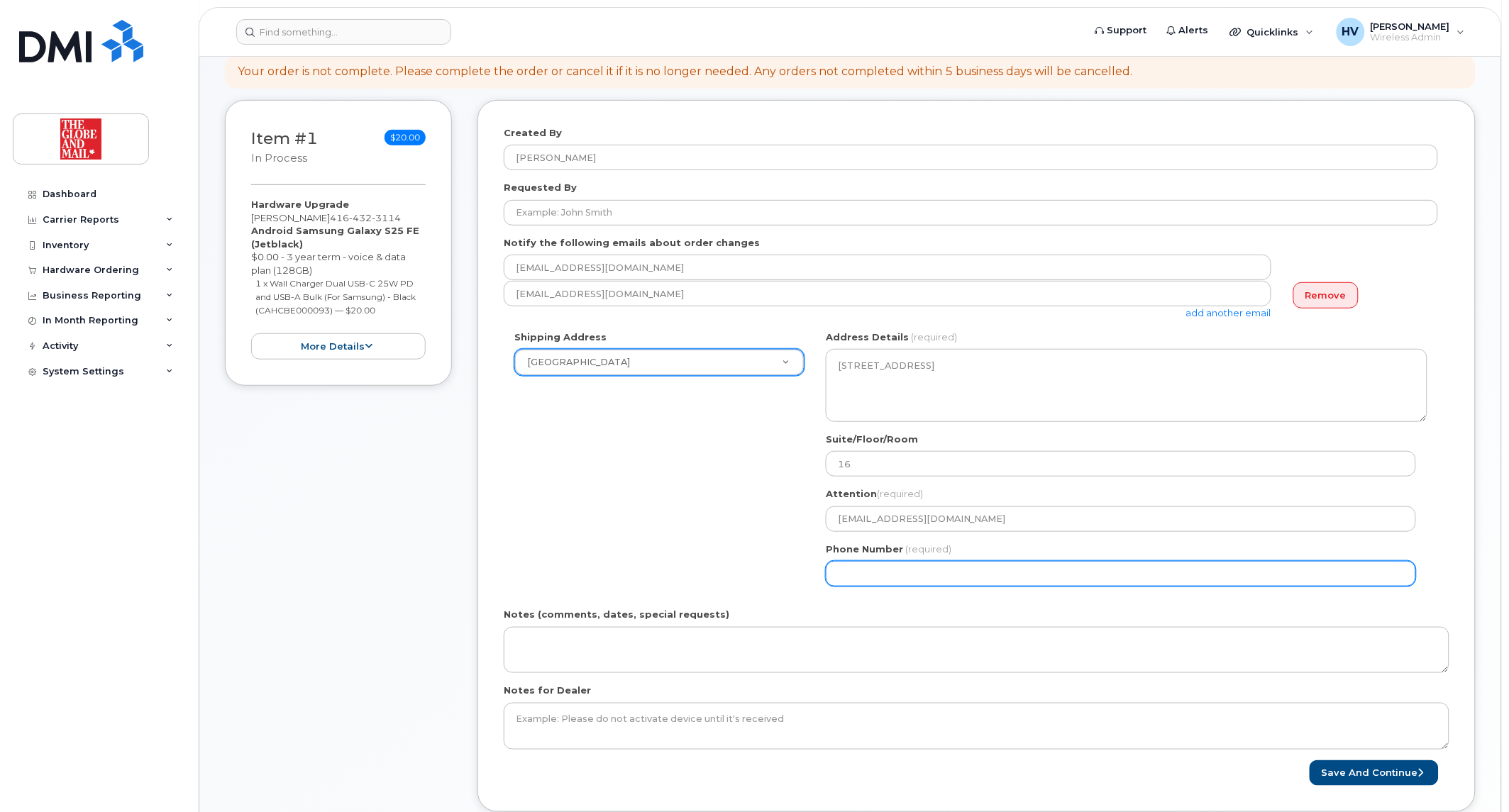
click at [903, 577] on input "Phone Number" at bounding box center [1120, 574] width 590 height 26
select select
click at [877, 575] on input "416" at bounding box center [1120, 574] width 590 height 26
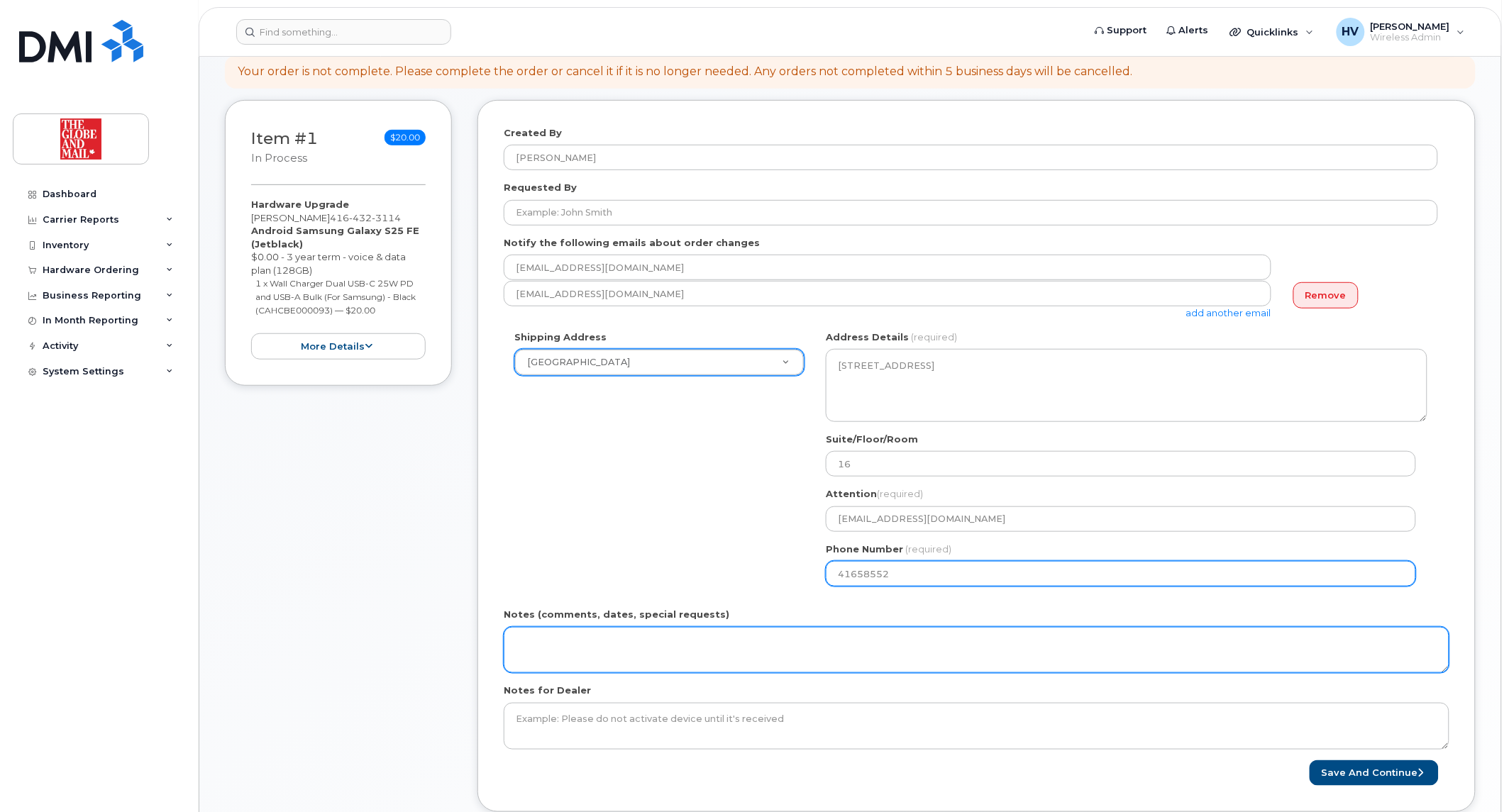
type input "416585529"
select select
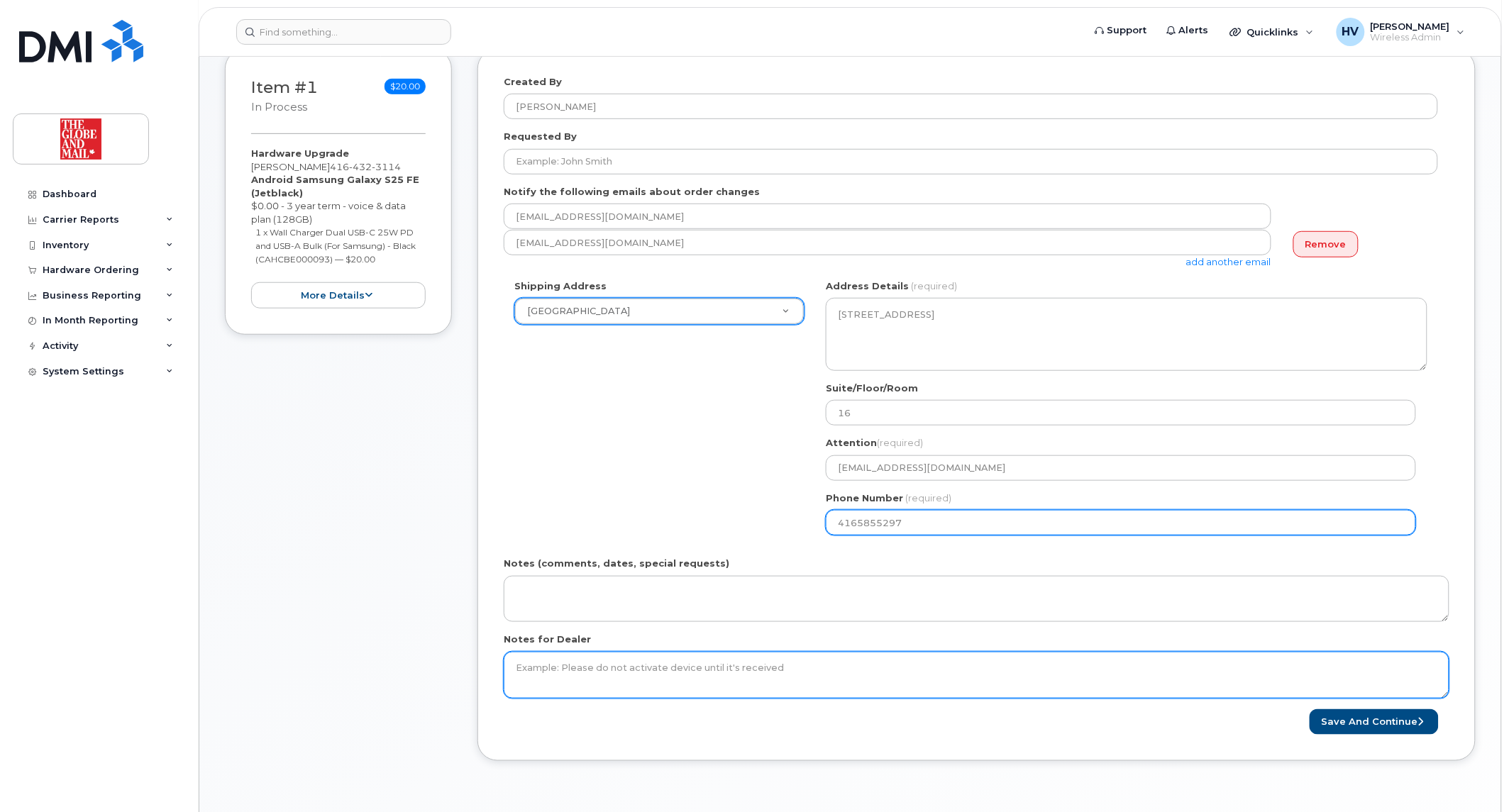
scroll to position [236, 0]
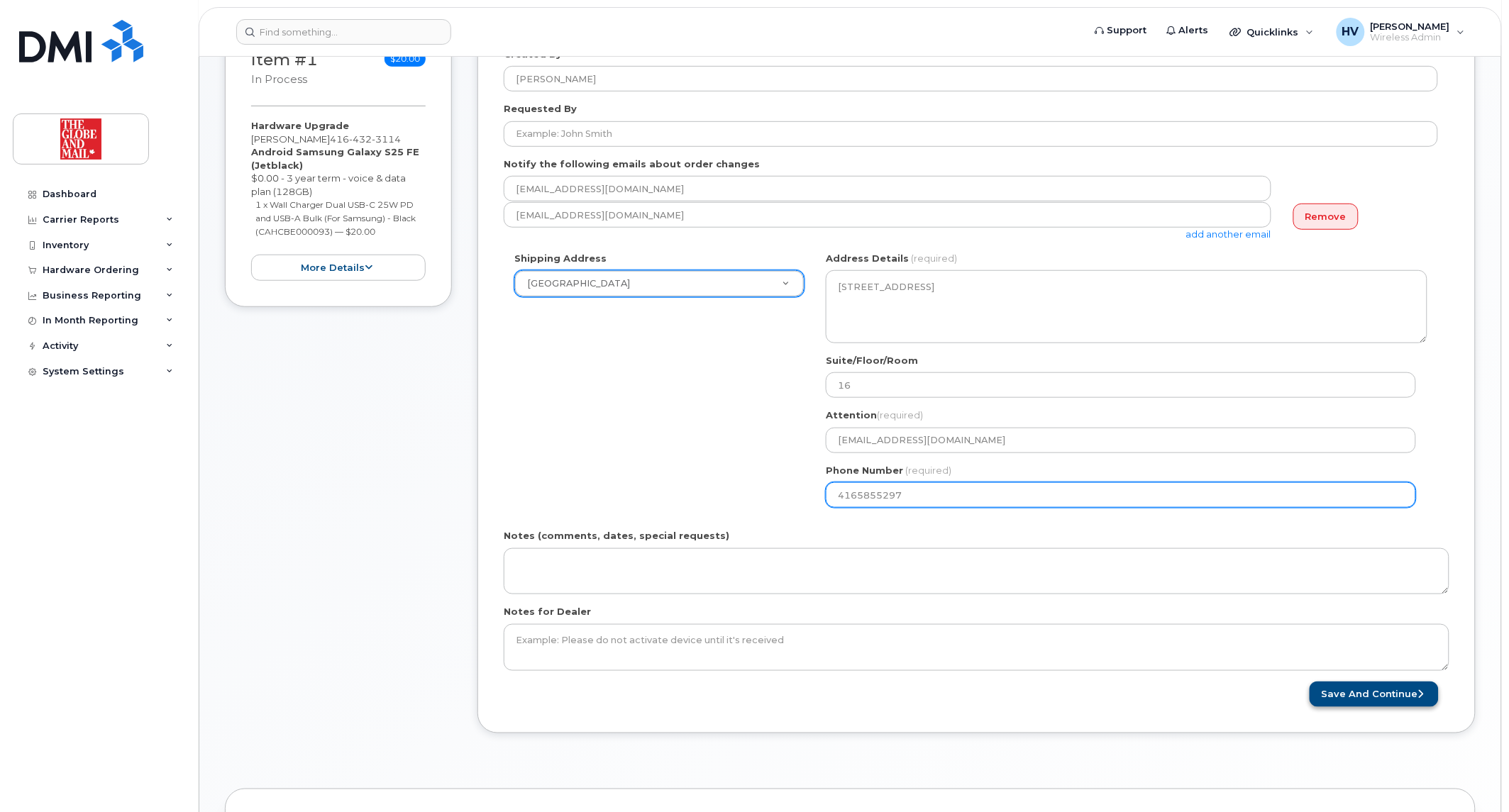
type input "4165855297"
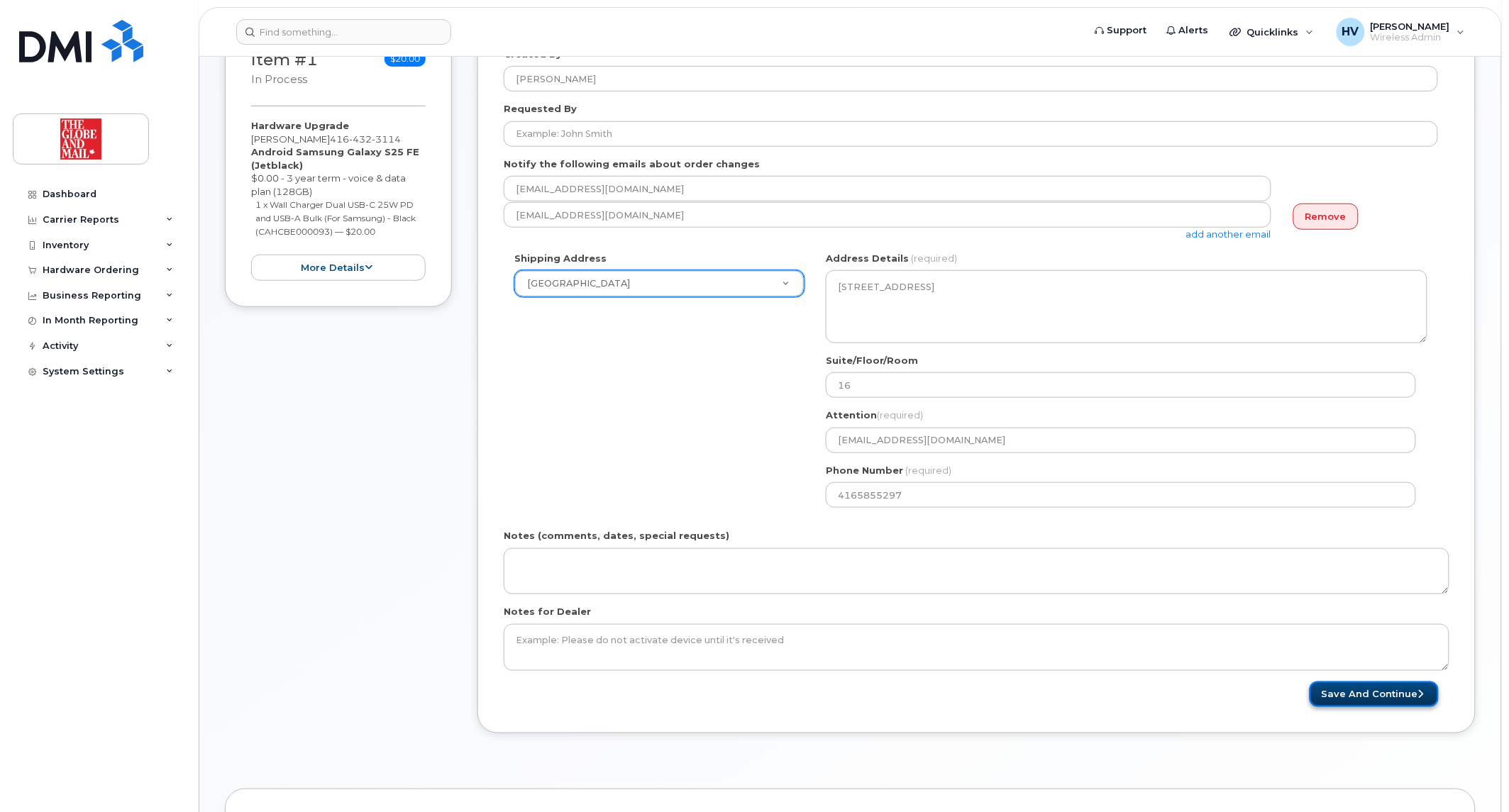
click at [1338, 692] on button "Save and Continue" at bounding box center [1373, 694] width 129 height 27
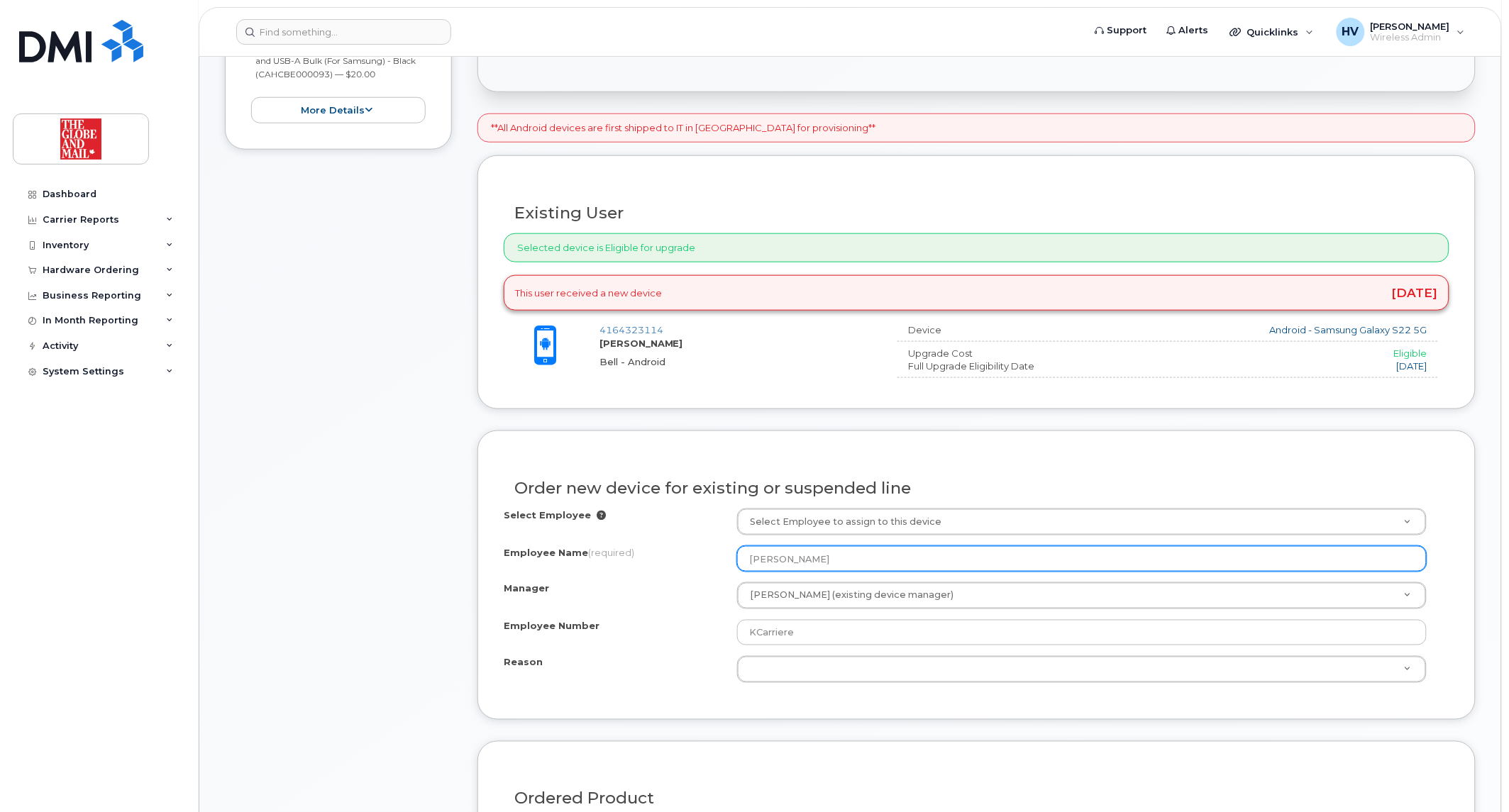
scroll to position [472, 0]
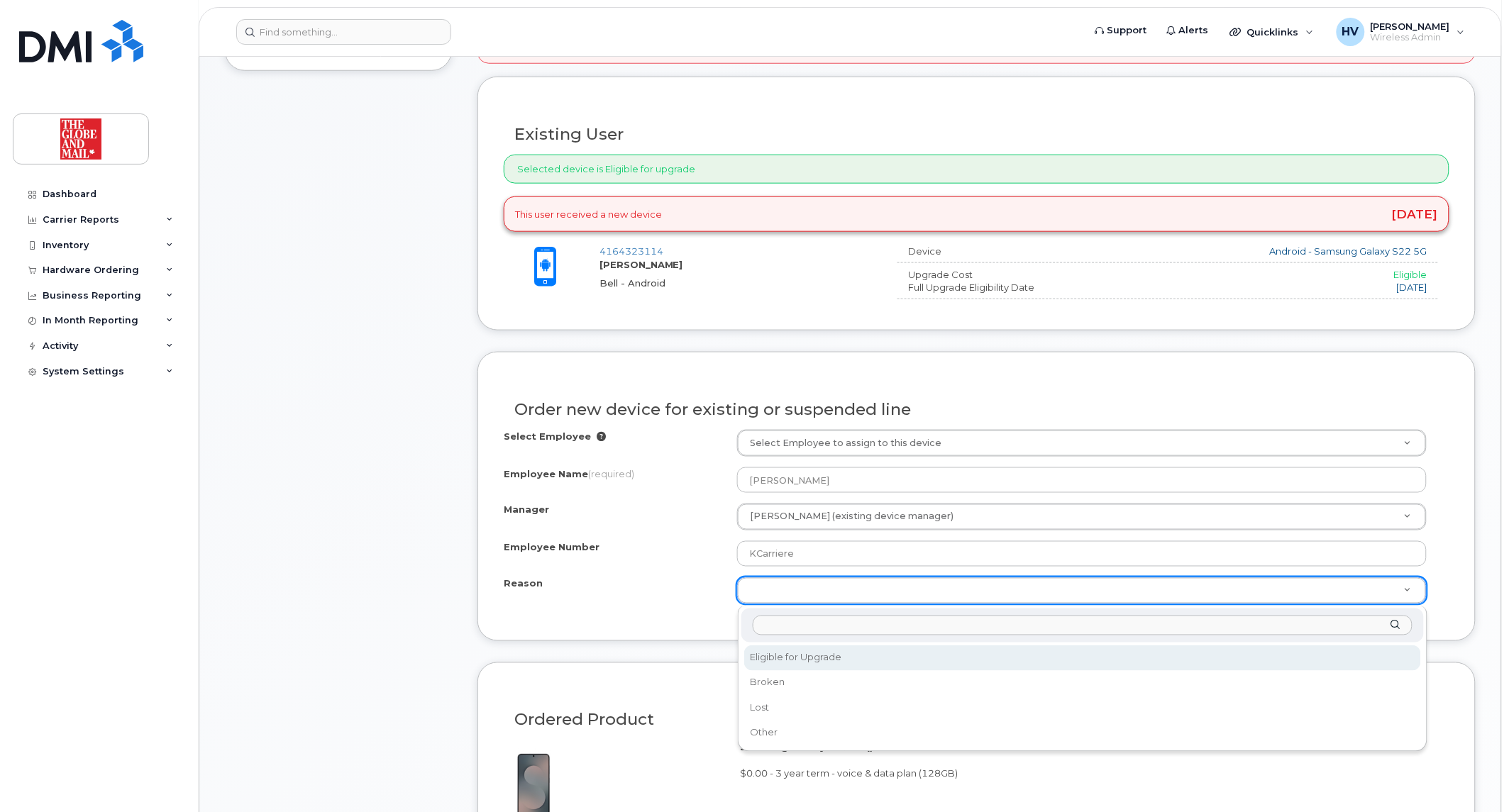
select select "eligible_for_upgrade"
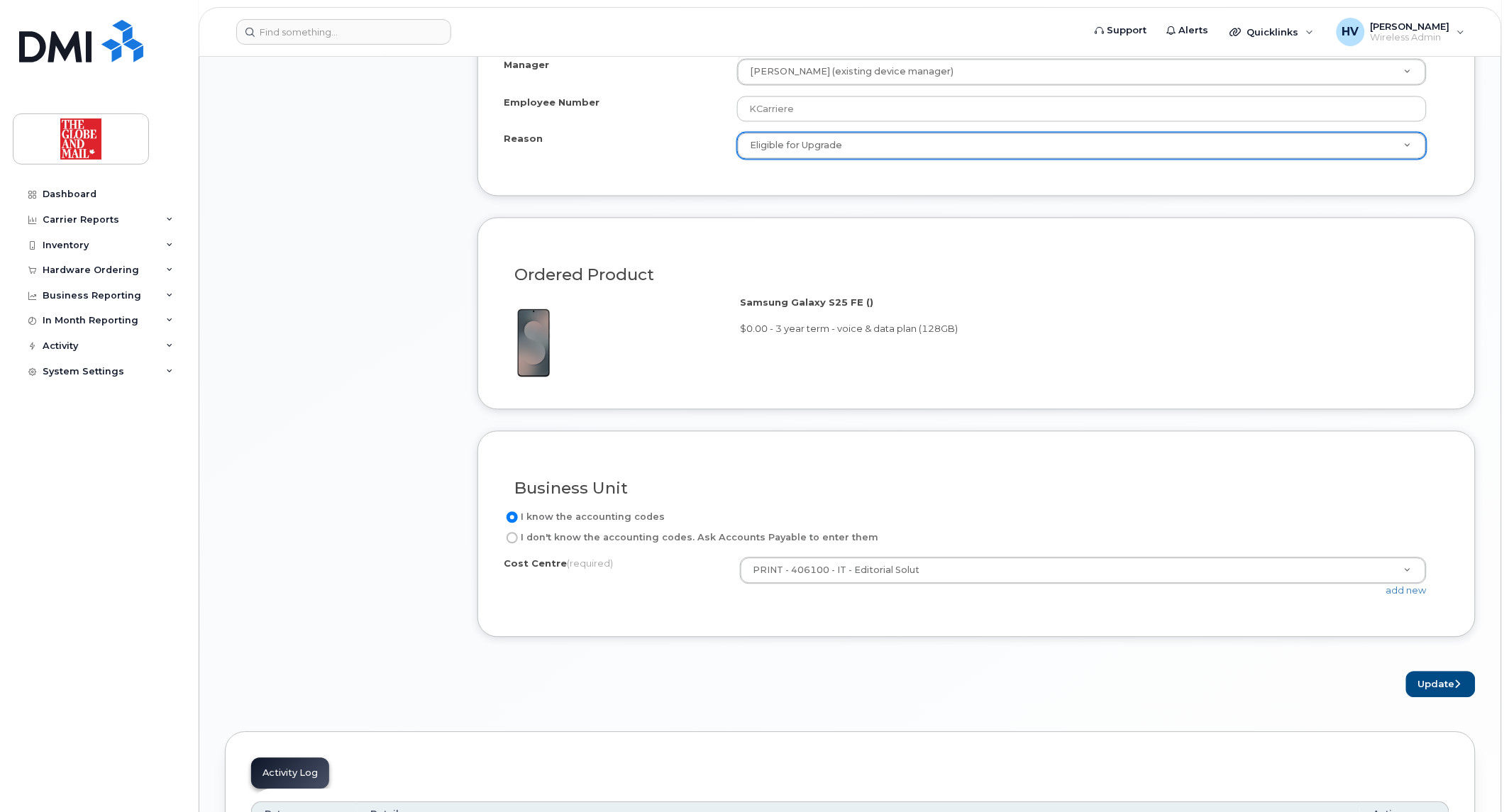
scroll to position [945, 0]
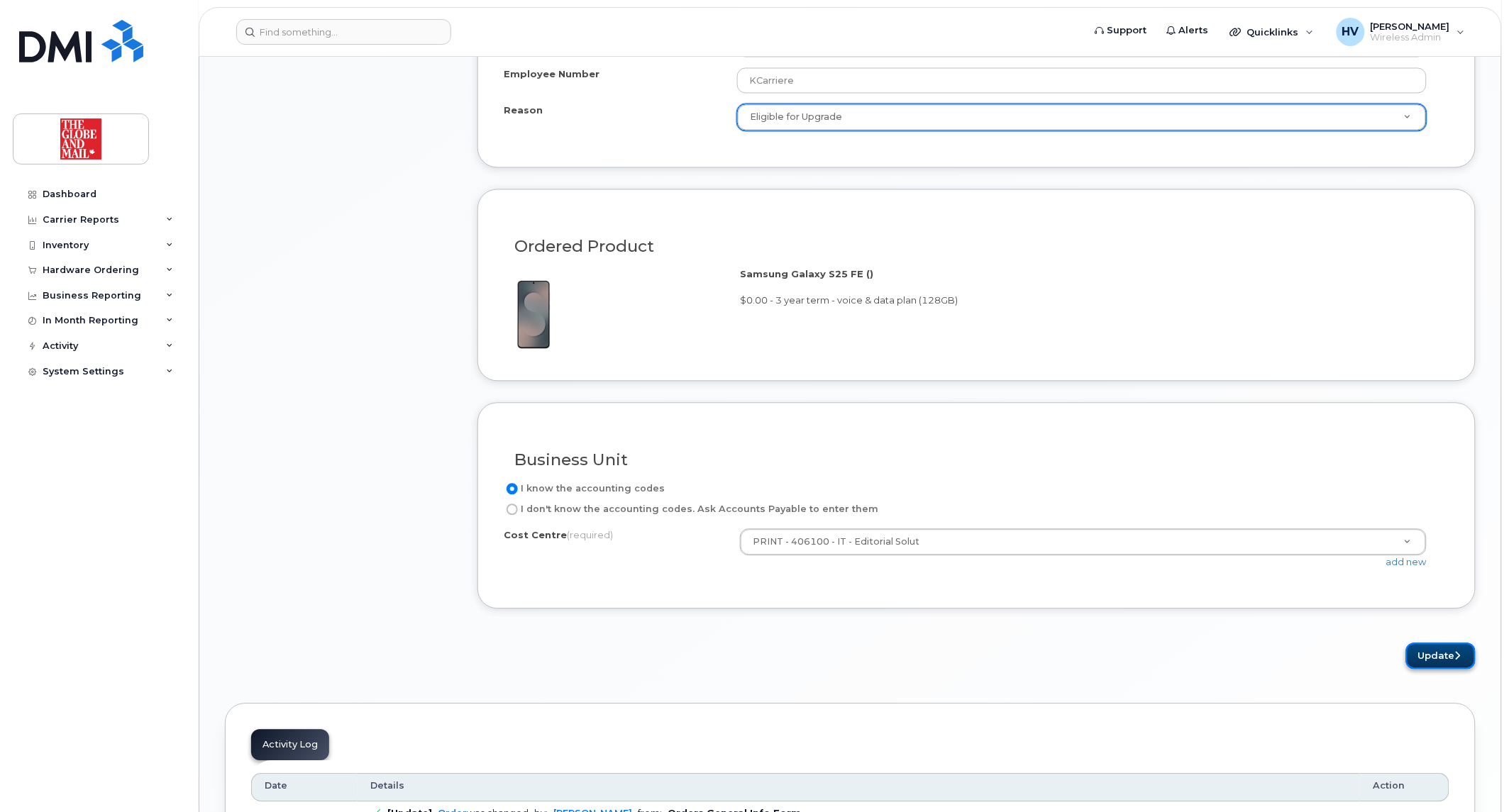
click at [1421, 656] on button "Update" at bounding box center [1441, 656] width 69 height 27
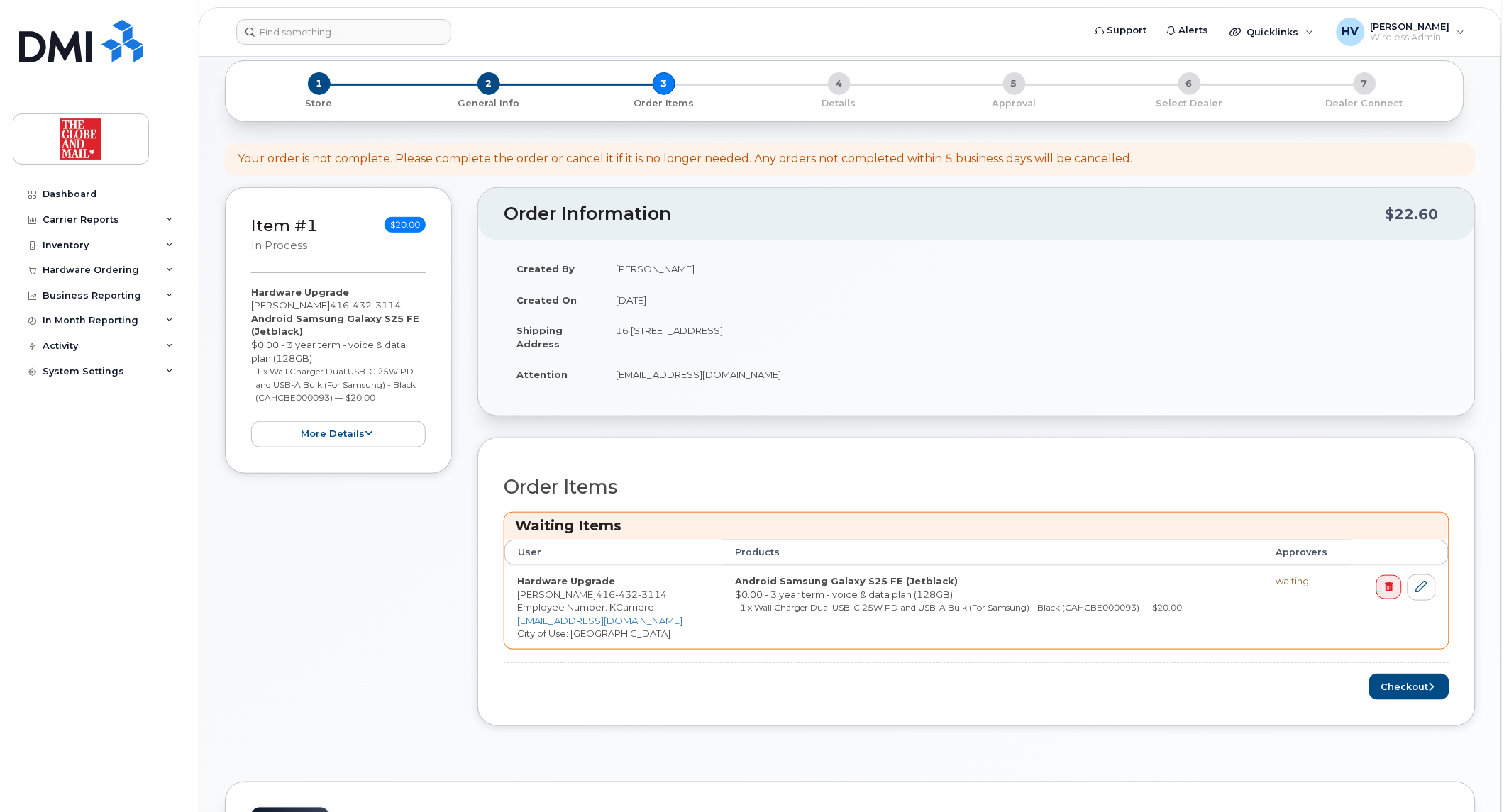
scroll to position [157, 0]
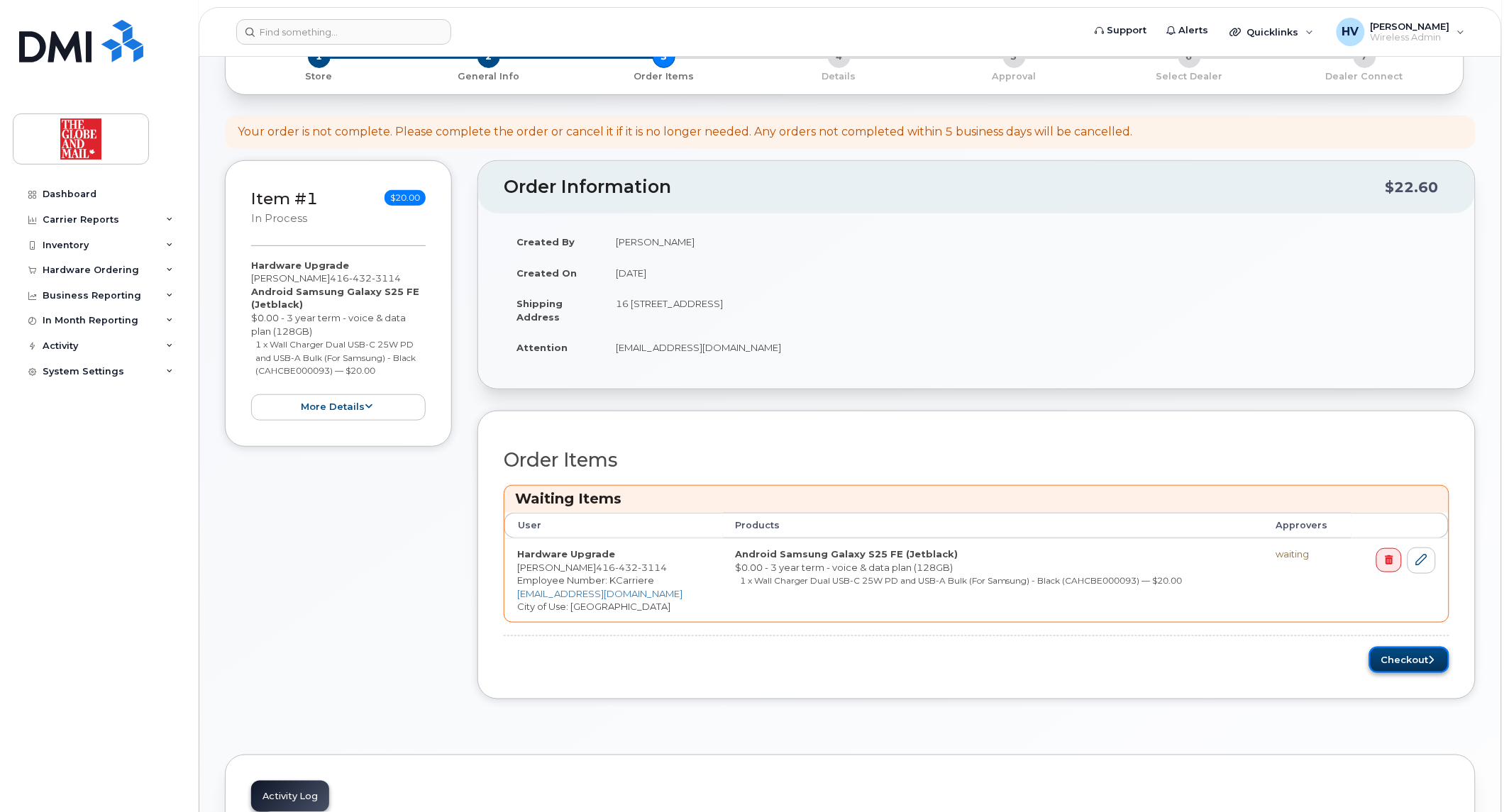
click at [1416, 661] on button "Checkout" at bounding box center [1408, 660] width 80 height 27
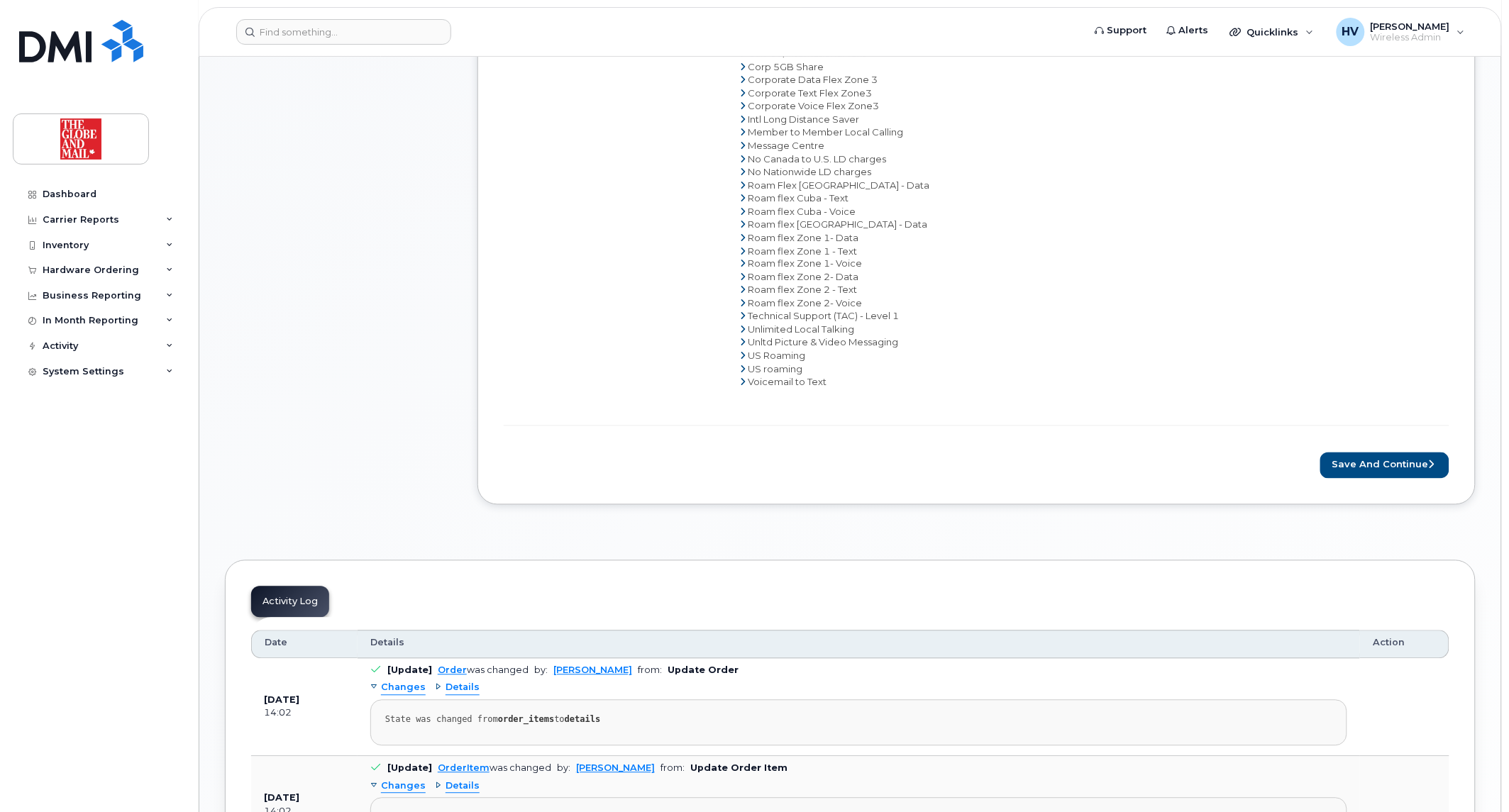
scroll to position [787, 0]
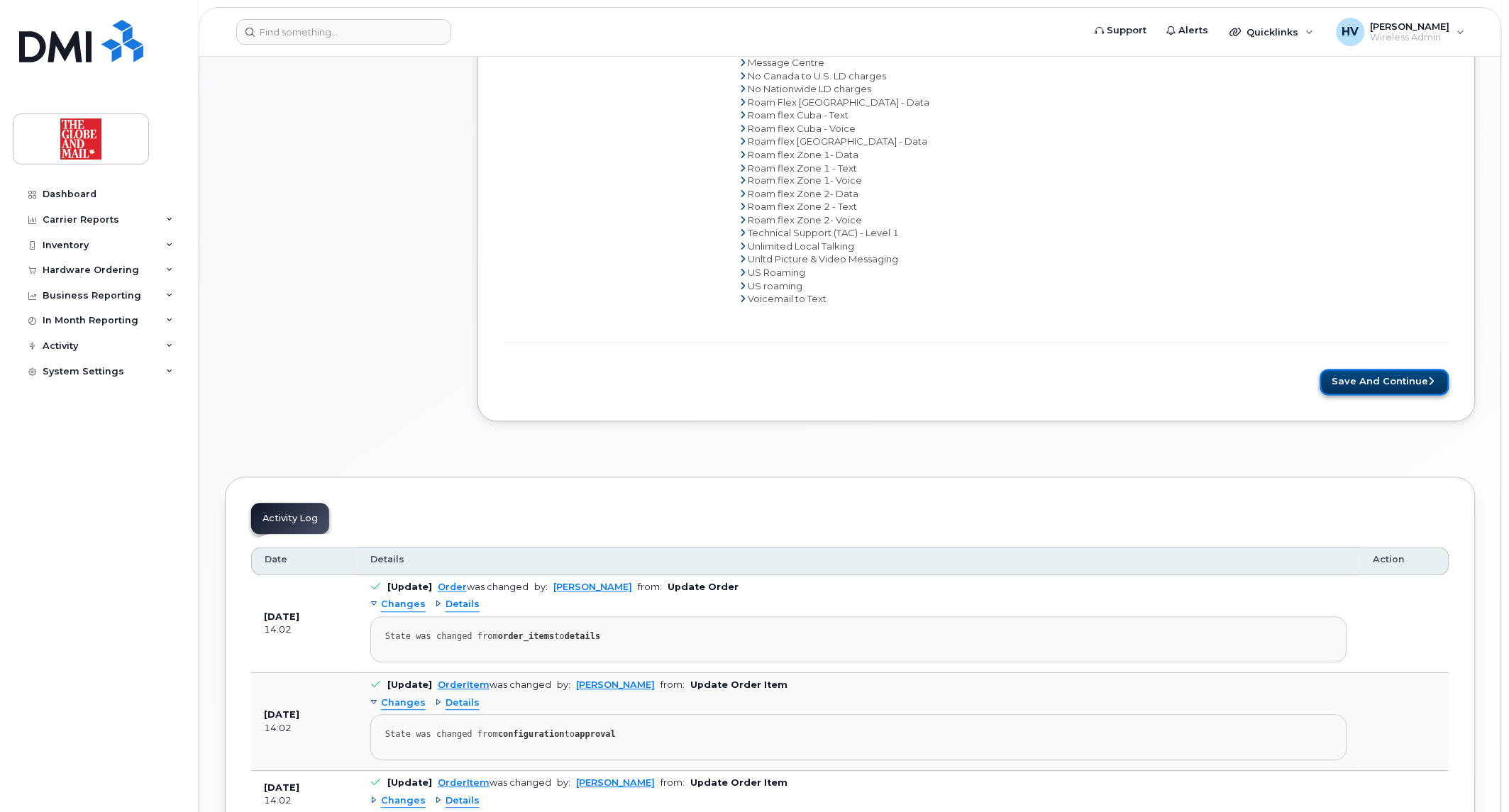
click at [1350, 387] on button "Save and Continue" at bounding box center [1384, 382] width 129 height 27
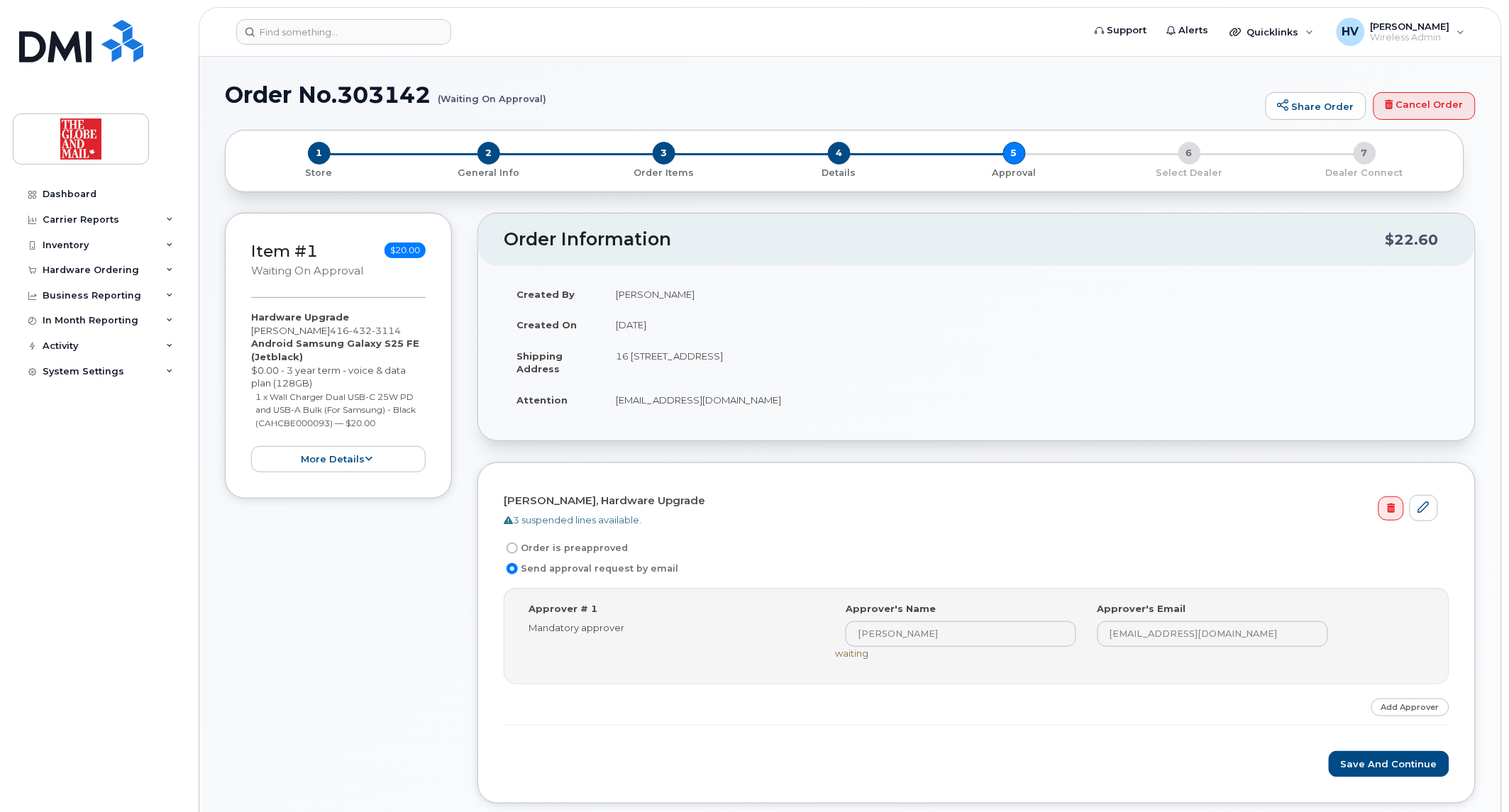
click at [549, 543] on label "Order is preapproved" at bounding box center [565, 547] width 124 height 17
click at [518, 543] on input "Order is preapproved" at bounding box center [512, 547] width 11 height 11
radio input "true"
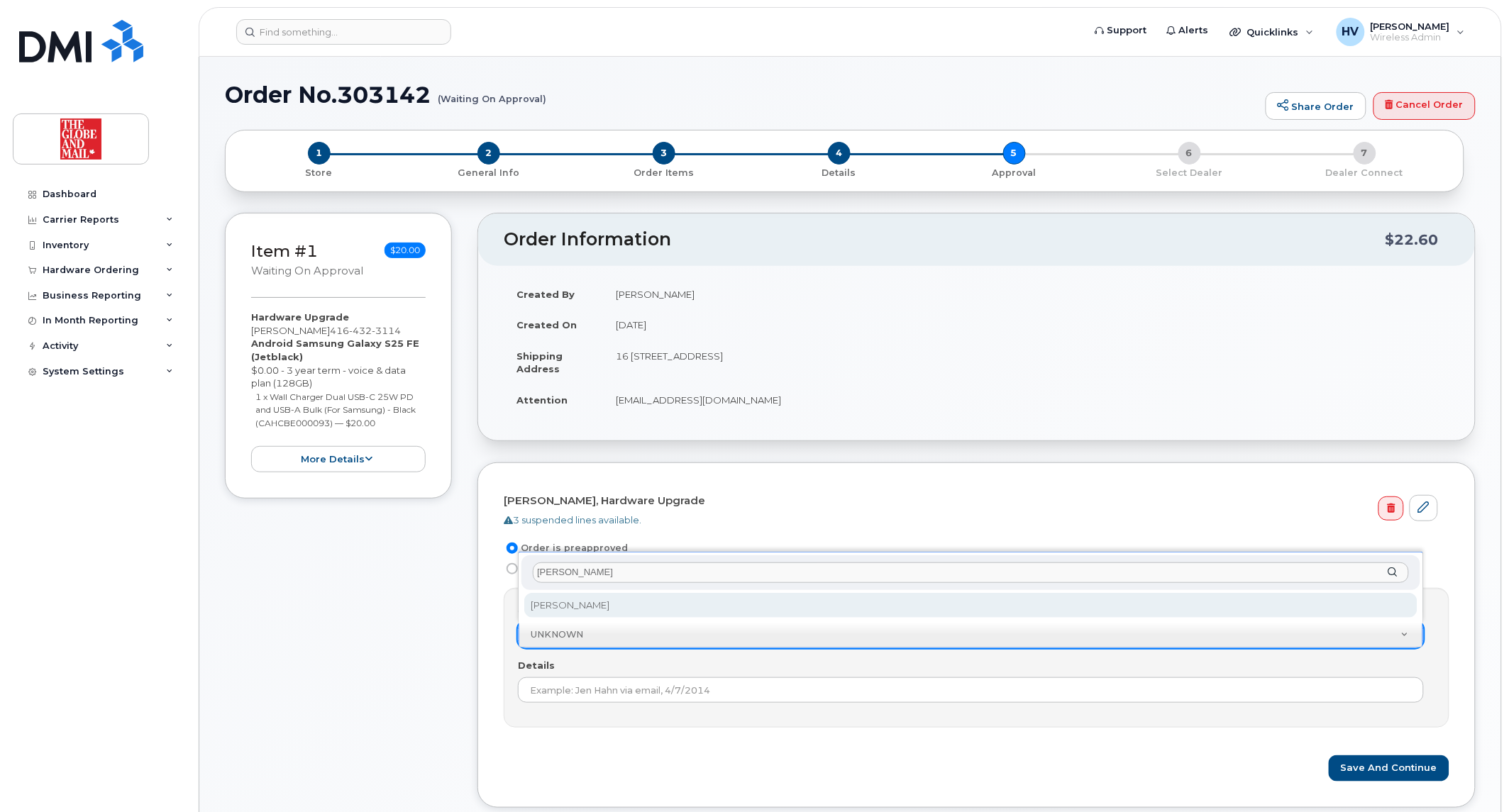
type input "victor"
select select "90381"
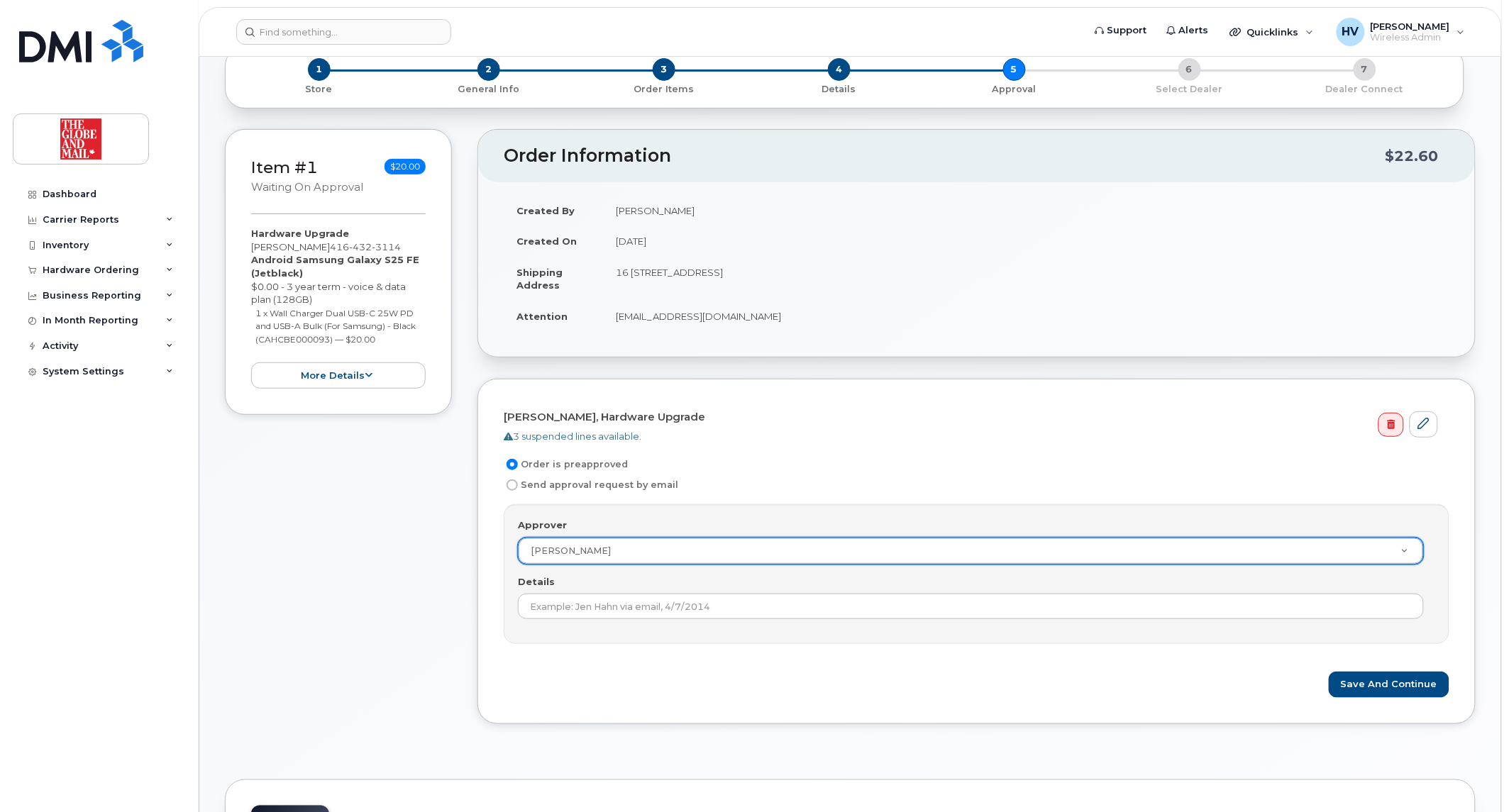
scroll to position [157, 0]
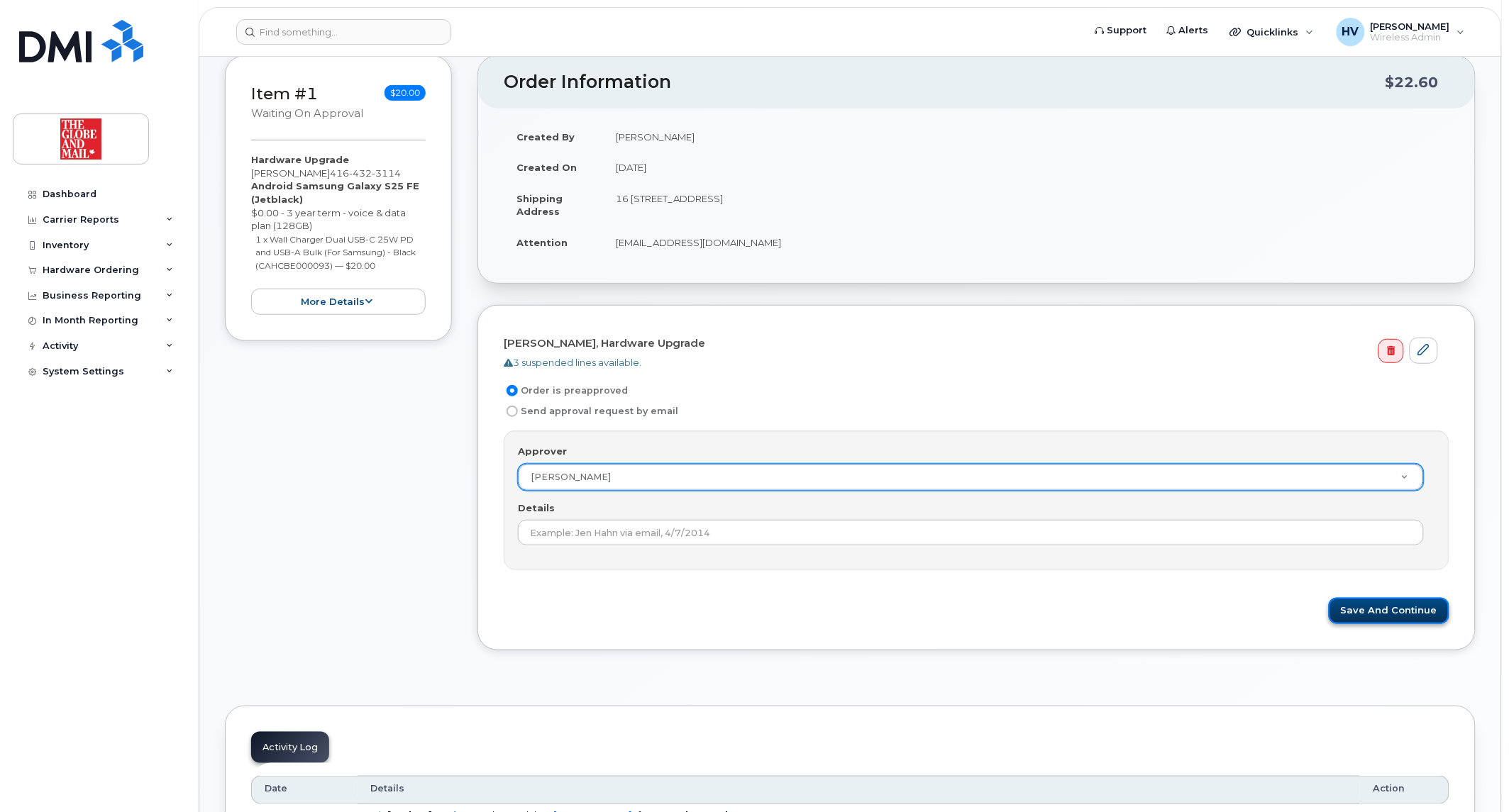
click at [1386, 610] on button "Save and Continue" at bounding box center [1389, 610] width 121 height 27
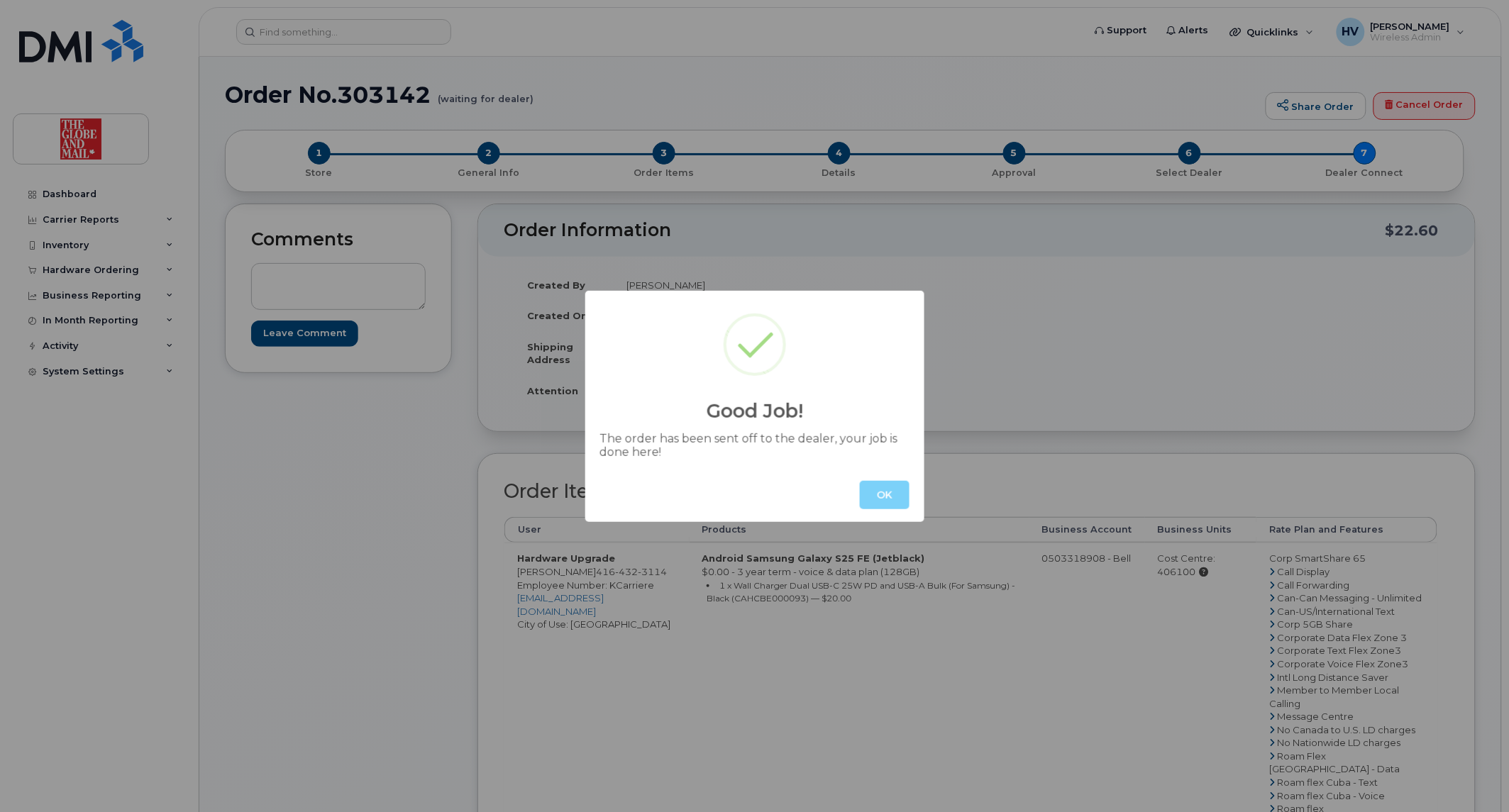
click at [894, 490] on button "OK" at bounding box center [885, 495] width 49 height 29
